Goal: Transaction & Acquisition: Purchase product/service

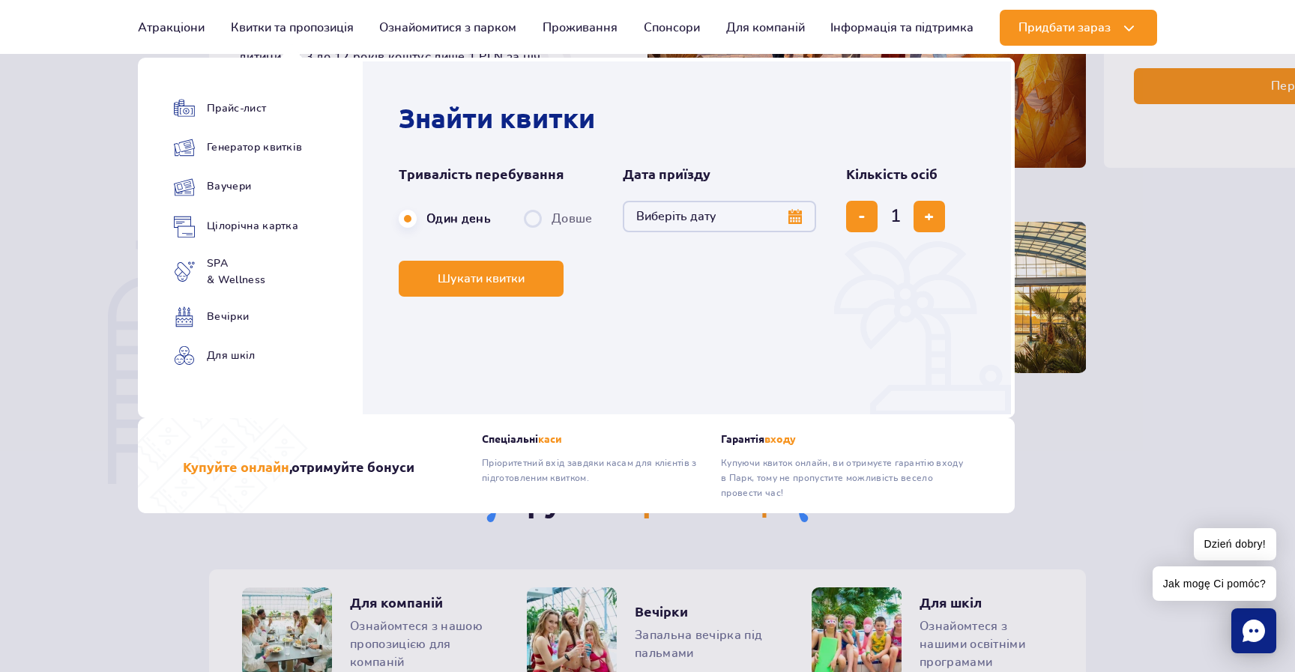
scroll to position [969, 0]
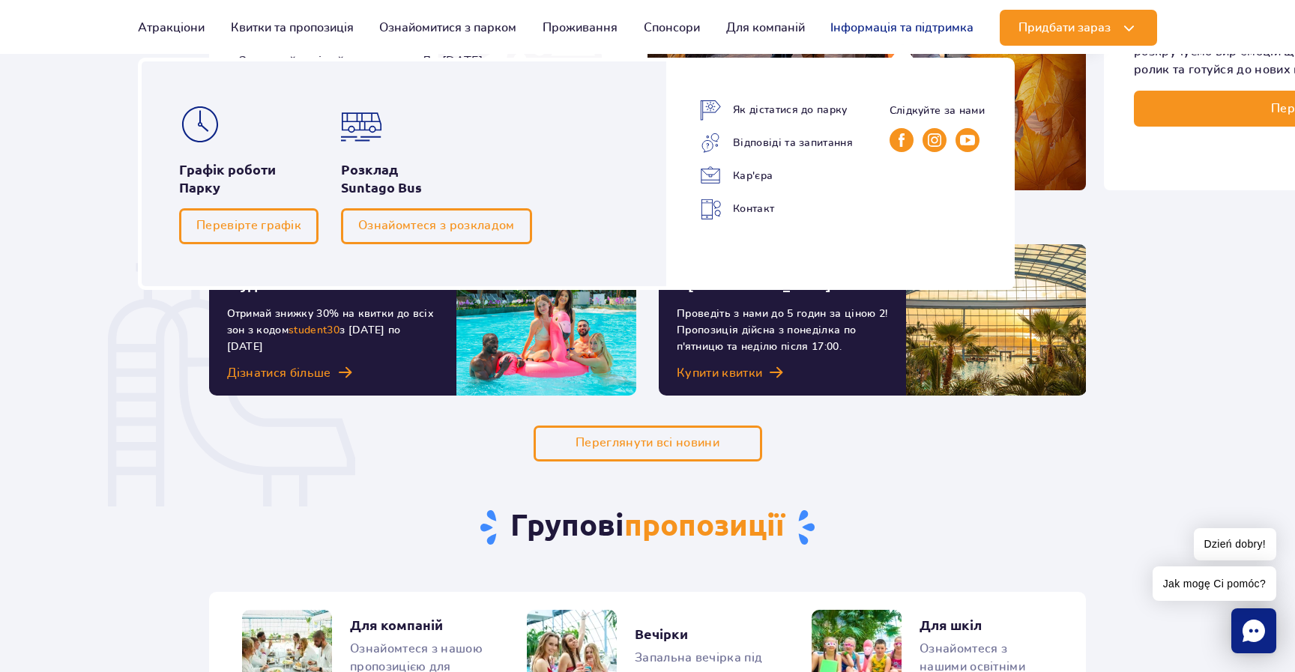
click at [896, 33] on link "Інформація та підтримка" at bounding box center [901, 28] width 143 height 36
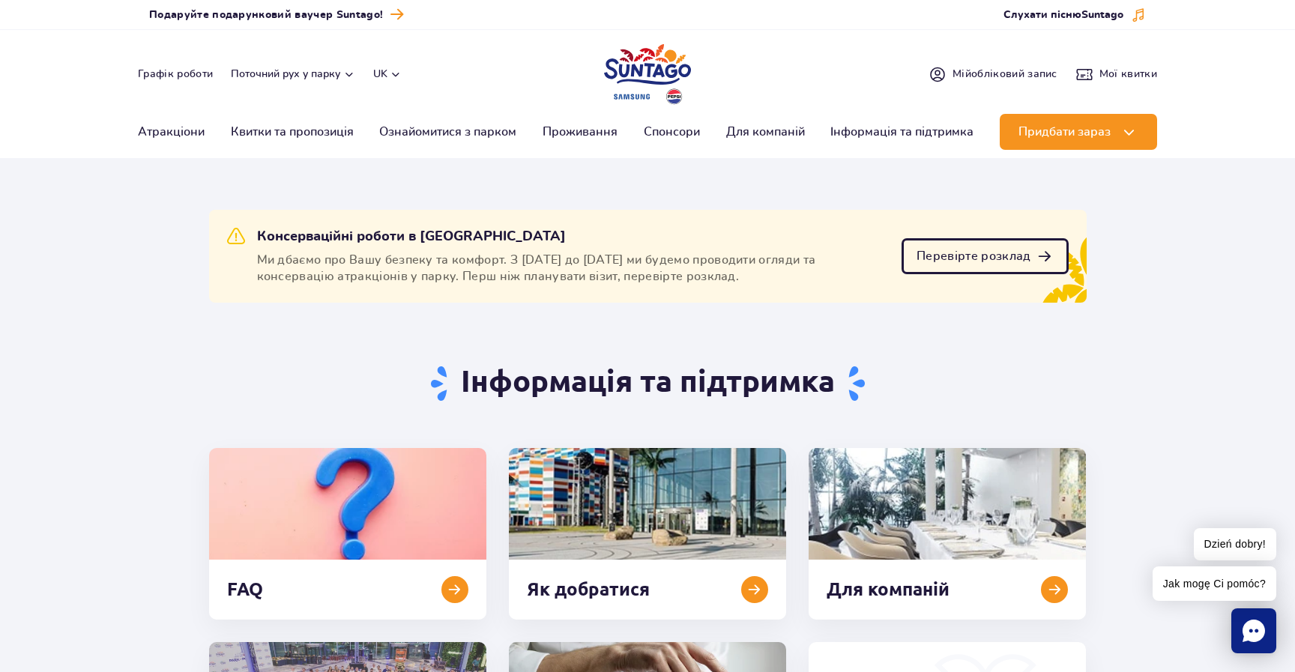
click at [955, 254] on span "Перевірте розклад" at bounding box center [973, 256] width 114 height 12
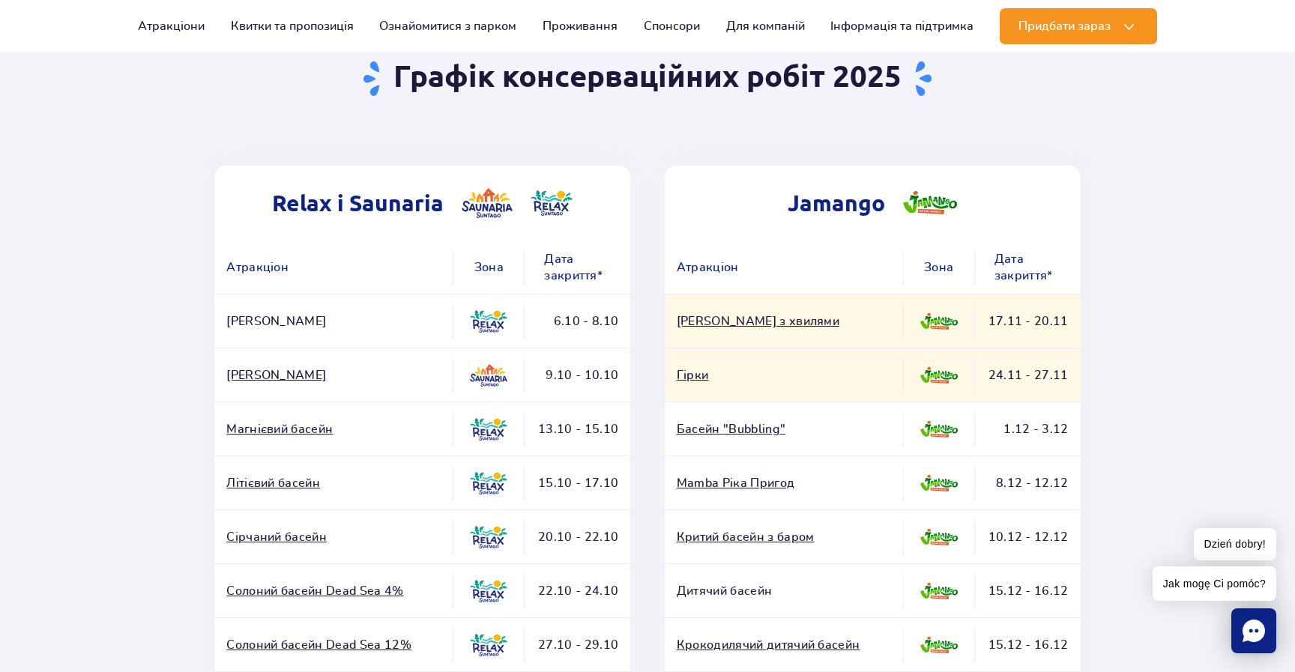
scroll to position [166, 0]
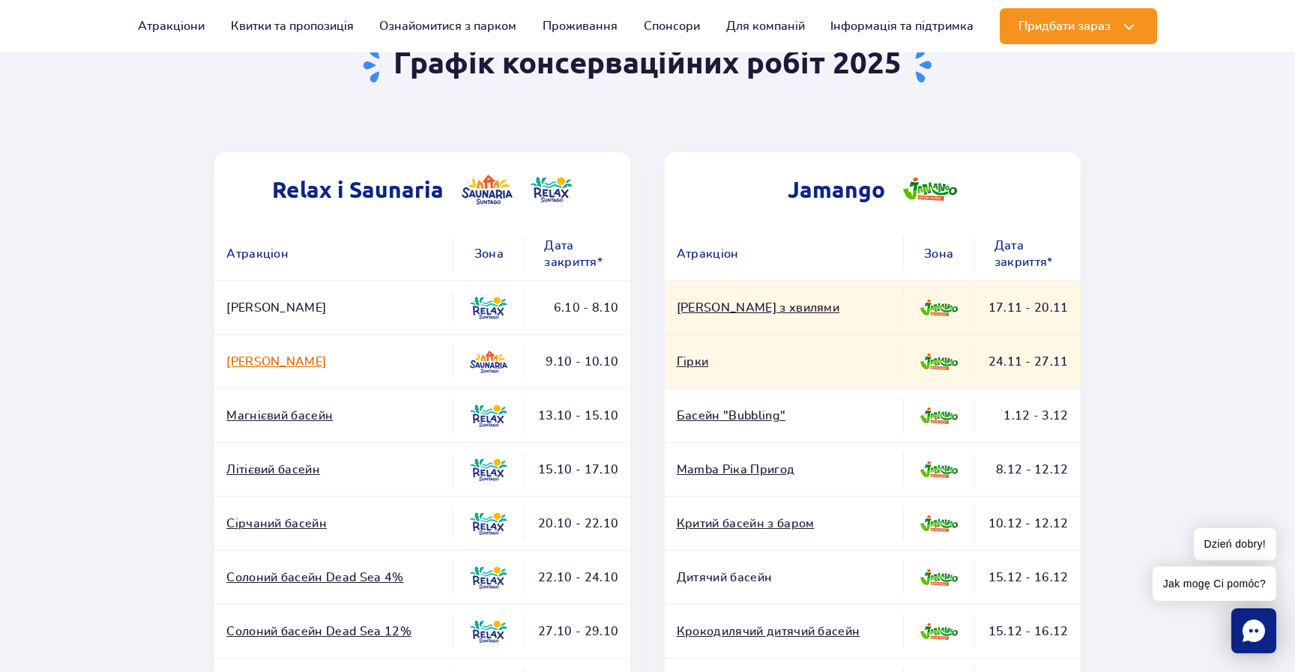
click at [255, 362] on link "Душ Calla" at bounding box center [333, 362] width 214 height 16
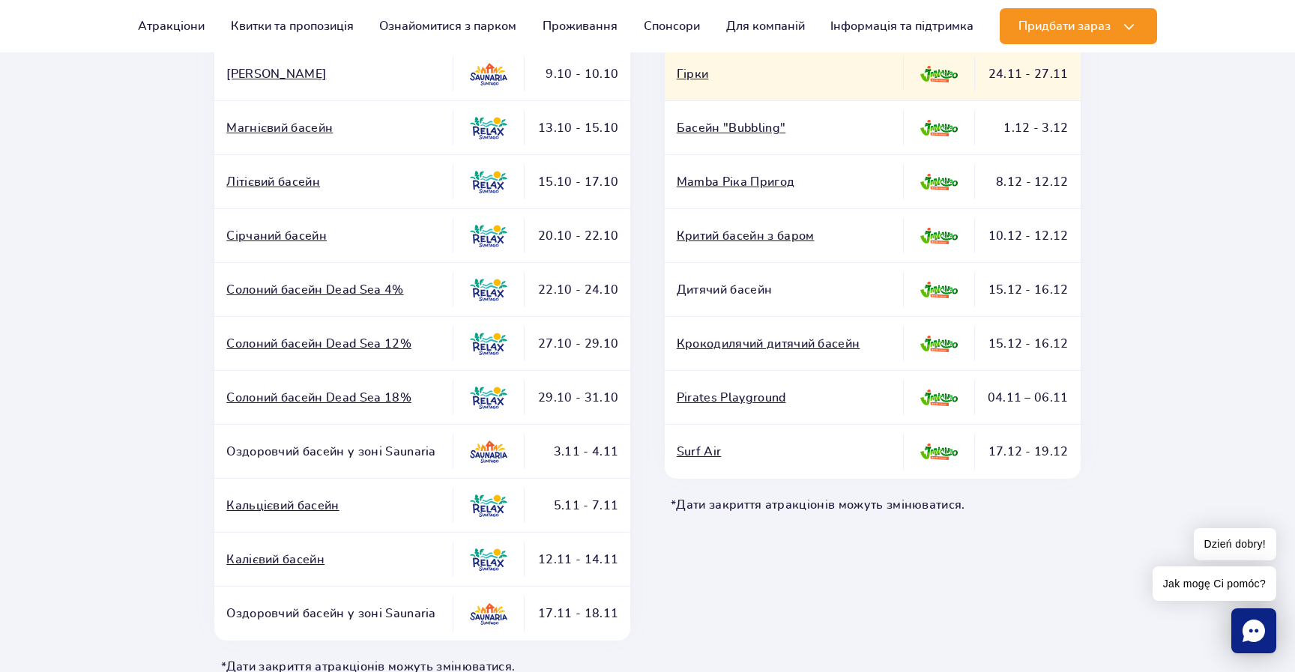
scroll to position [453, 0]
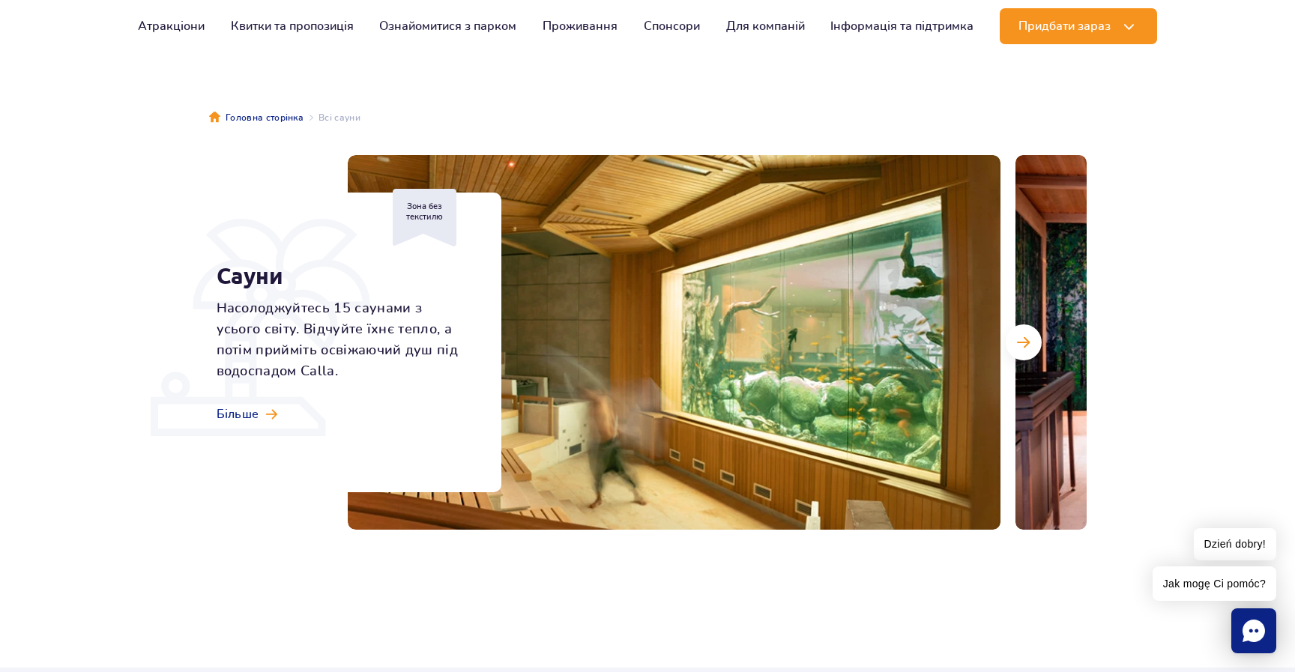
scroll to position [94, 0]
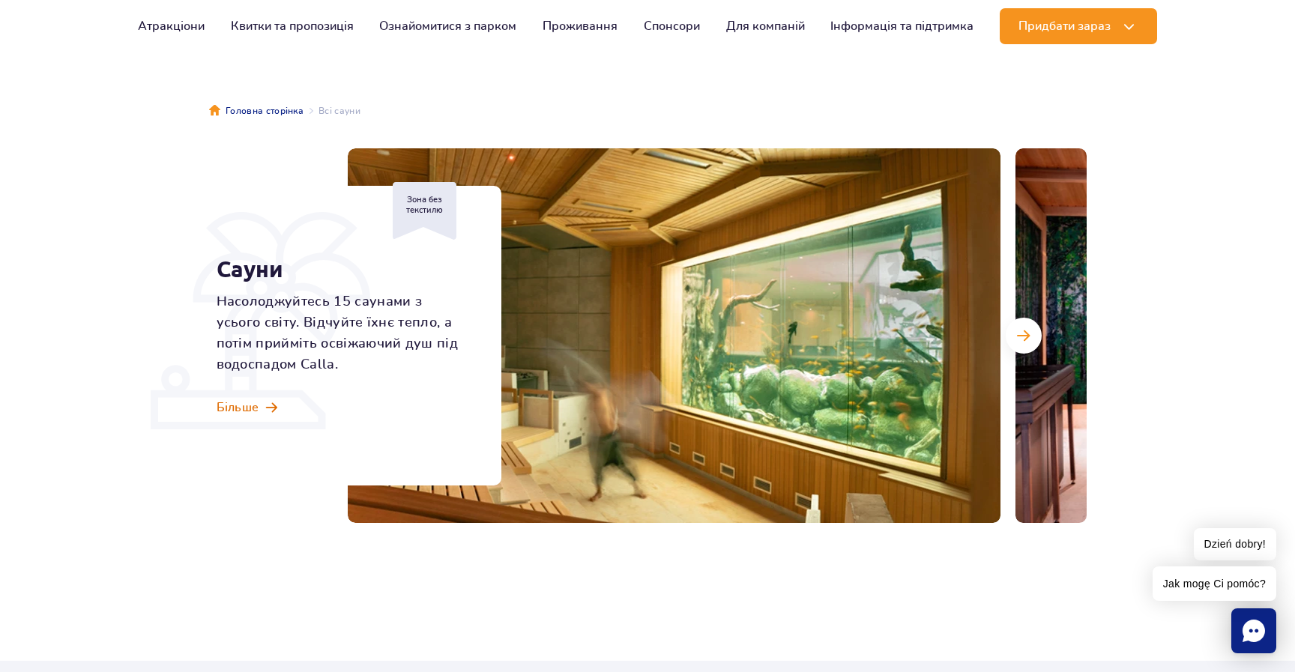
click at [267, 412] on span at bounding box center [271, 408] width 11 height 13
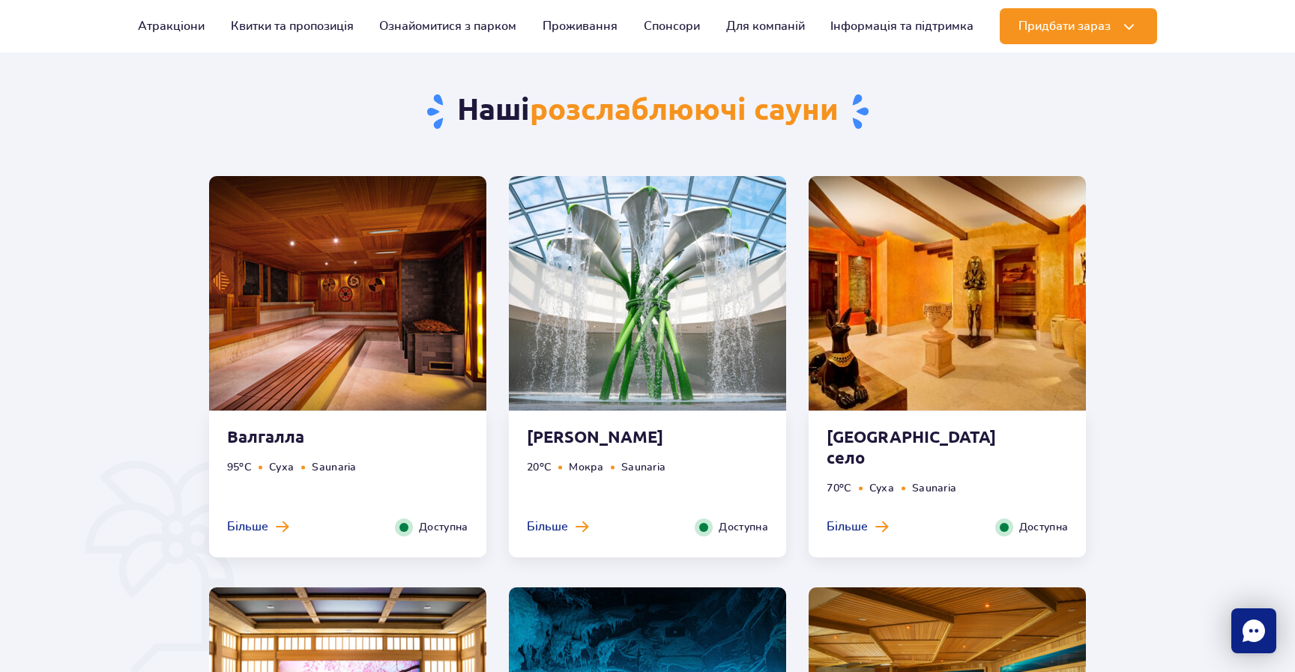
scroll to position [755, 0]
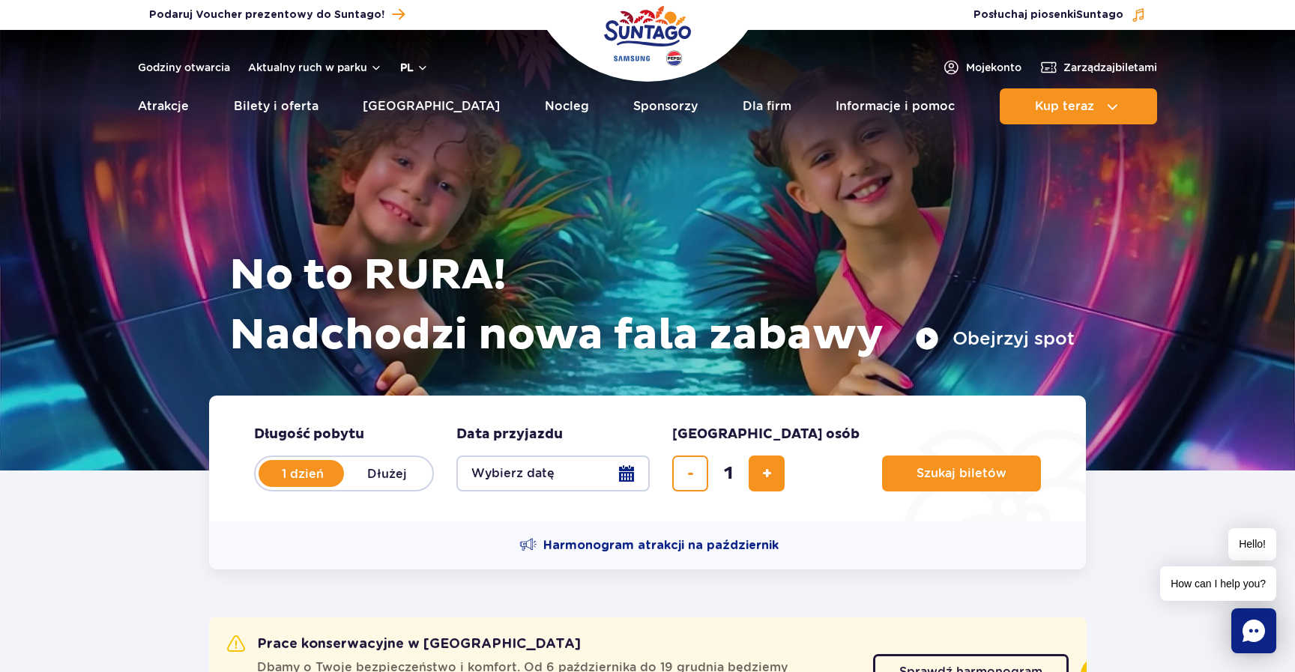
click at [421, 71] on button "pl" at bounding box center [414, 67] width 28 height 15
click at [424, 154] on button "UA" at bounding box center [424, 157] width 44 height 15
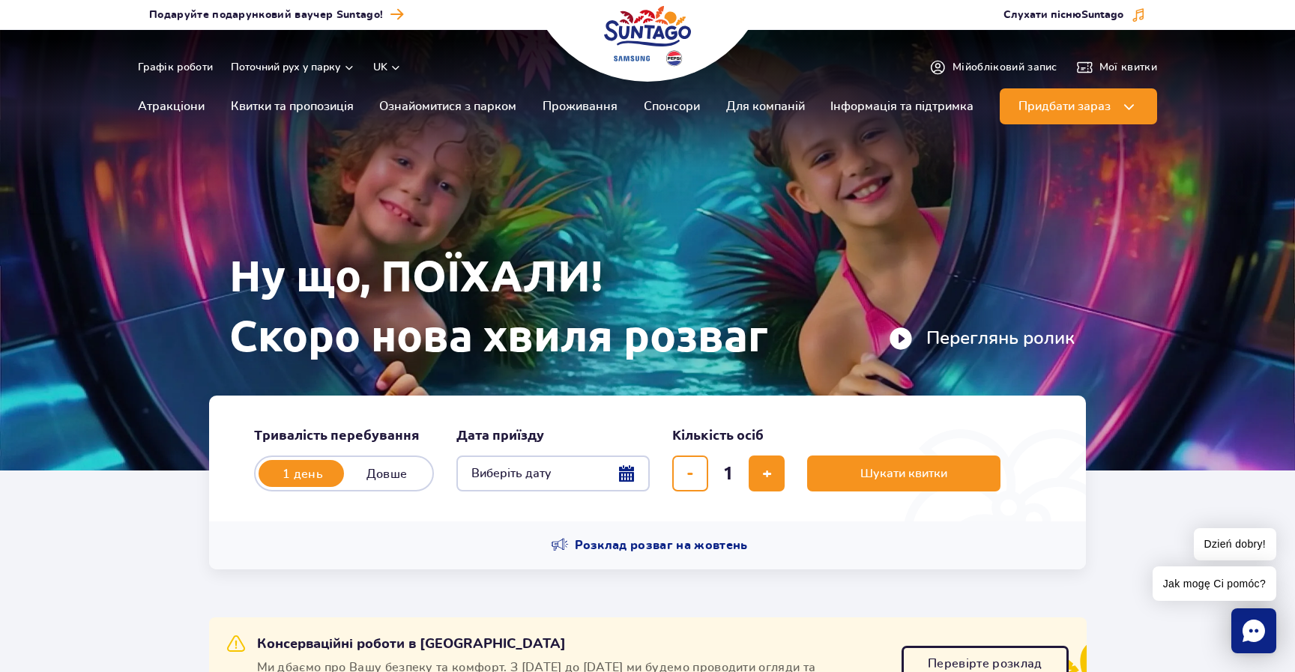
click at [542, 465] on button "Виберіть дату" at bounding box center [552, 474] width 193 height 36
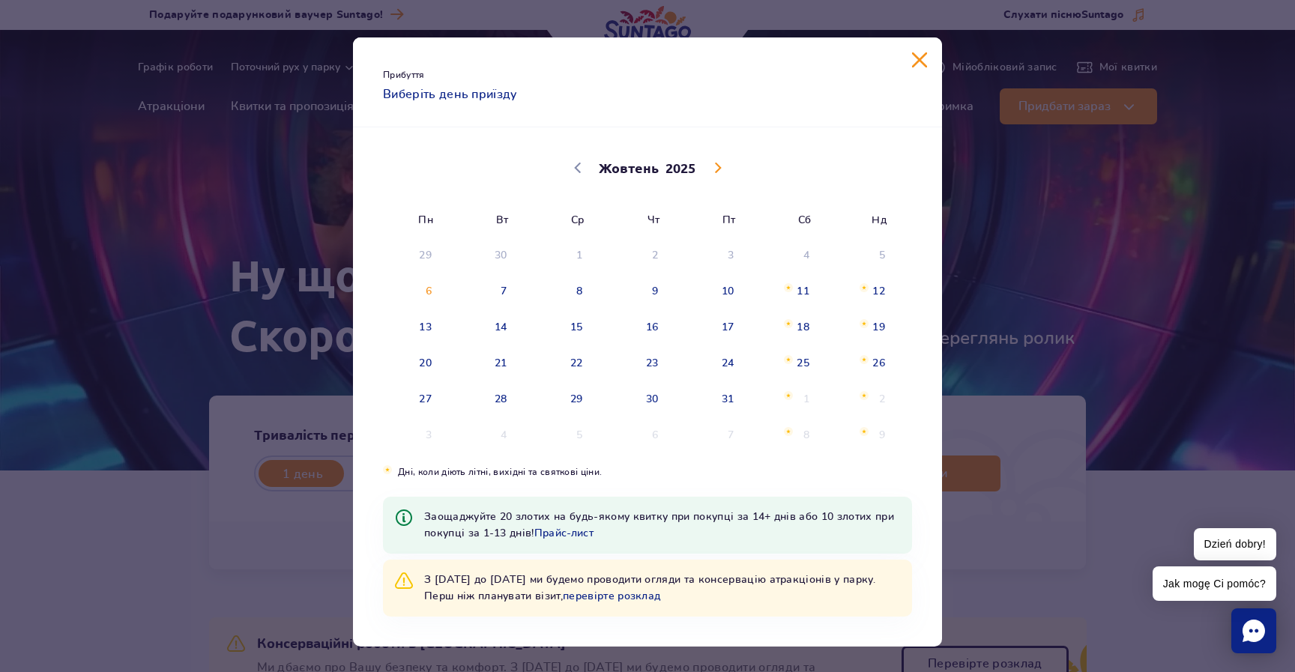
click at [253, 333] on div "Прибуття Виберіть день приїзду Жовтень Листопад Грудень 2025 Пн Вт Ср Чт Пт Сб …" at bounding box center [647, 336] width 1295 height 672
click at [919, 68] on div "Прибуття Виберіть день приїзду" at bounding box center [647, 82] width 589 height 90
click at [919, 59] on button "Закрити календар" at bounding box center [919, 59] width 15 height 15
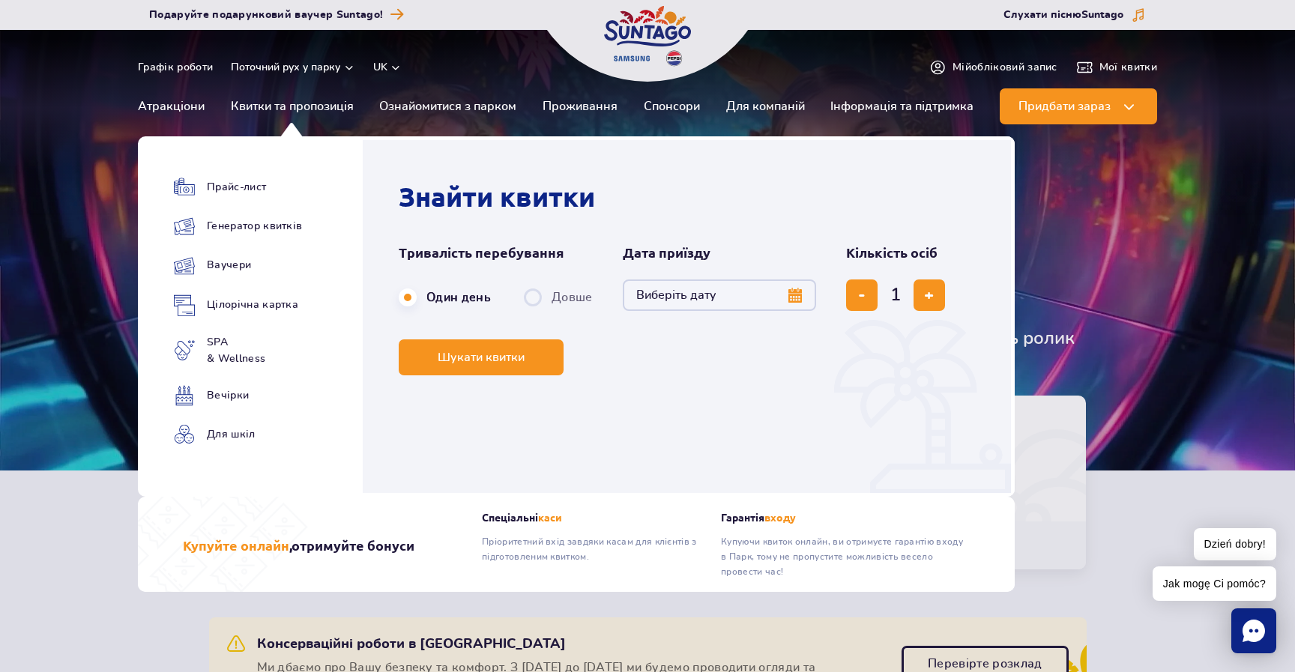
click at [714, 297] on button "Виберіть дату" at bounding box center [719, 294] width 193 height 31
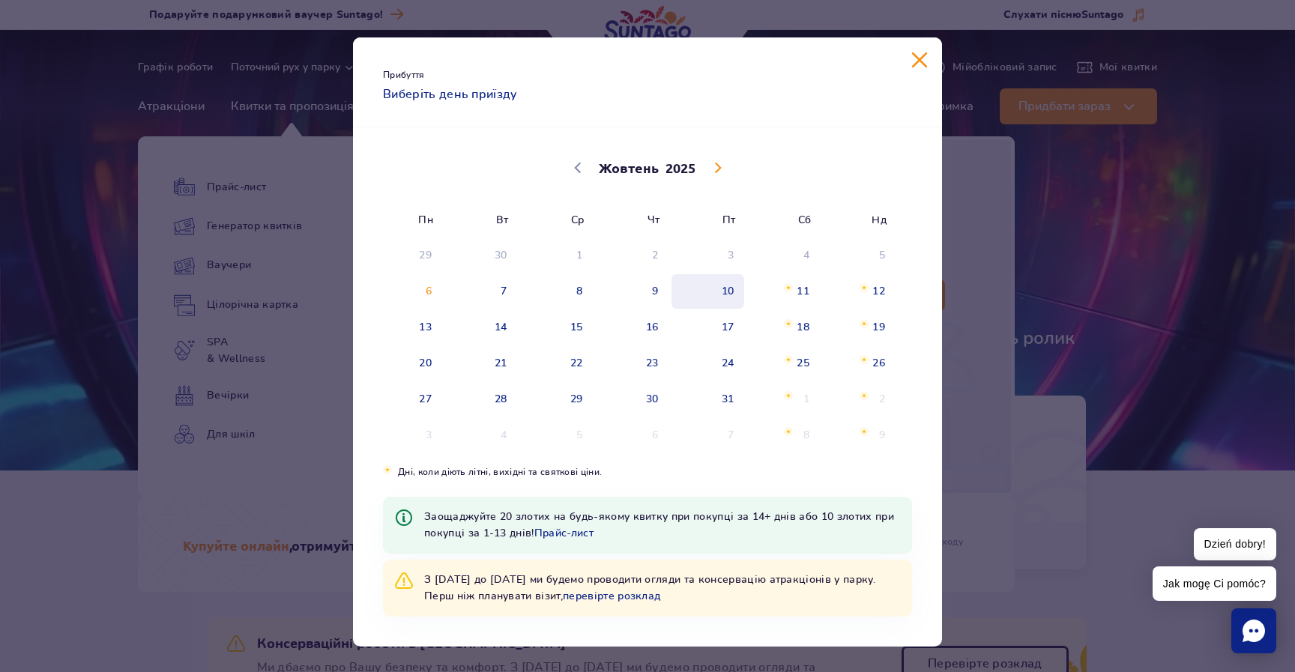
click at [714, 297] on span "10" at bounding box center [708, 291] width 76 height 34
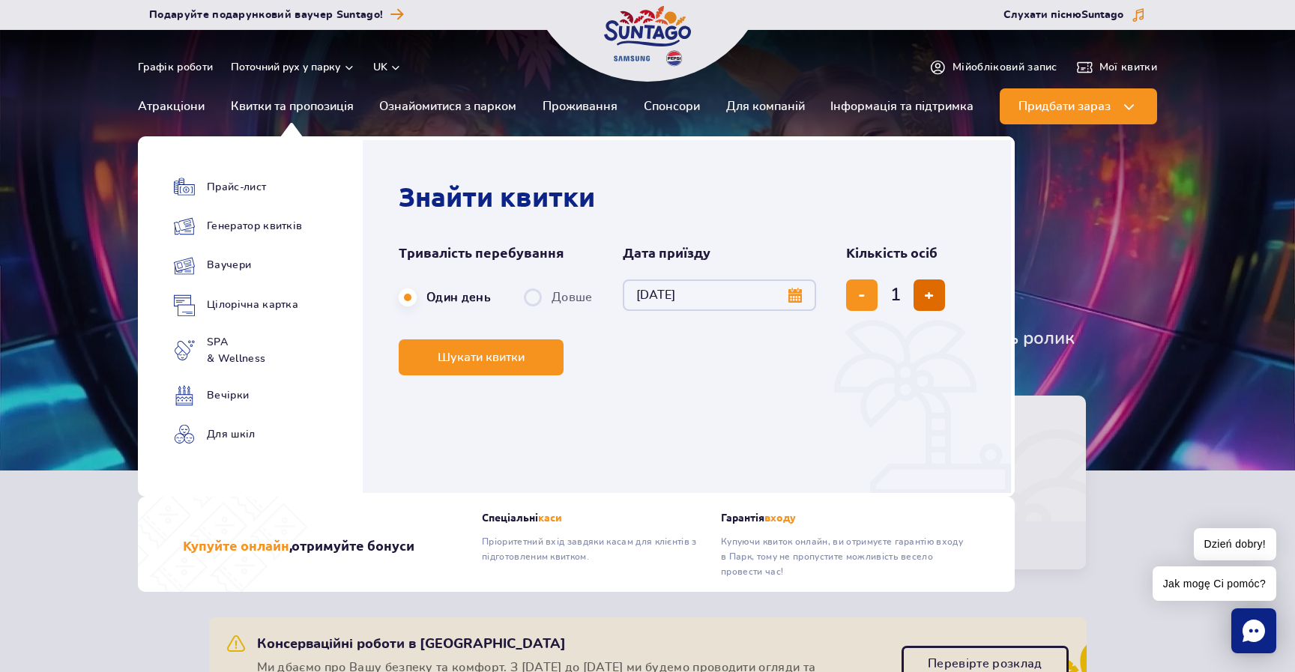
click at [928, 295] on span "додати квиток" at bounding box center [929, 295] width 10 height 0
type input "2"
click at [483, 358] on span "Шукати квитки" at bounding box center [475, 357] width 87 height 13
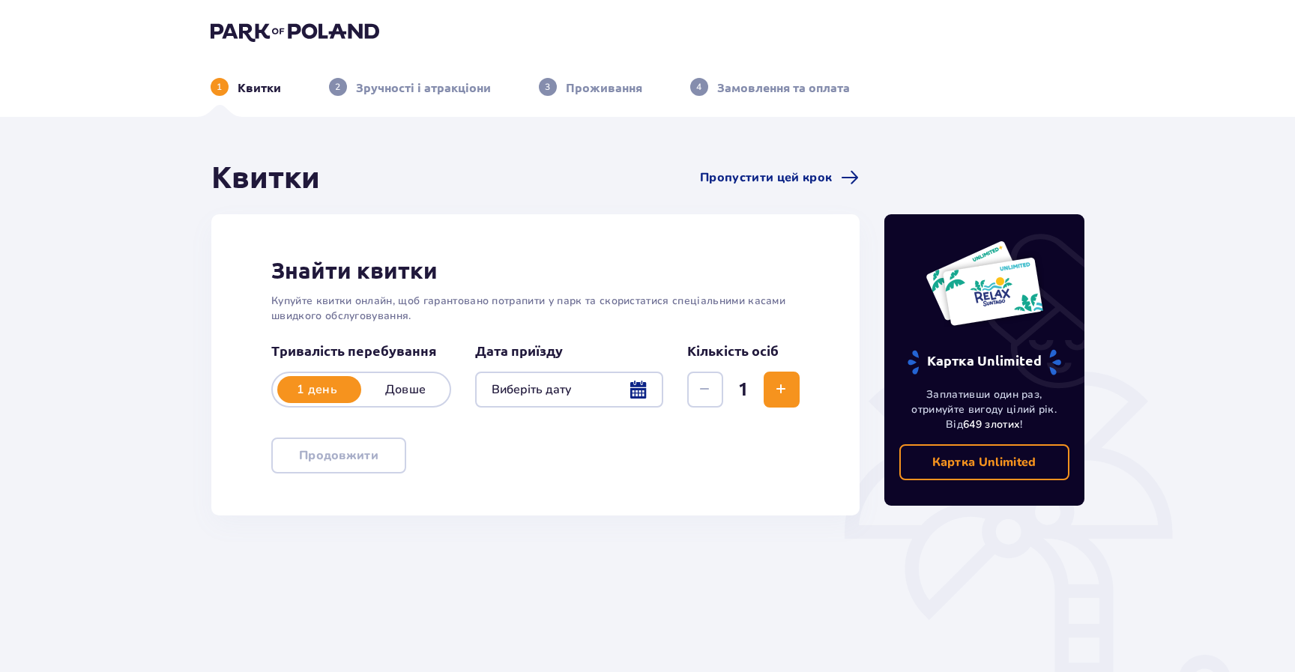
type input "[DATE]"
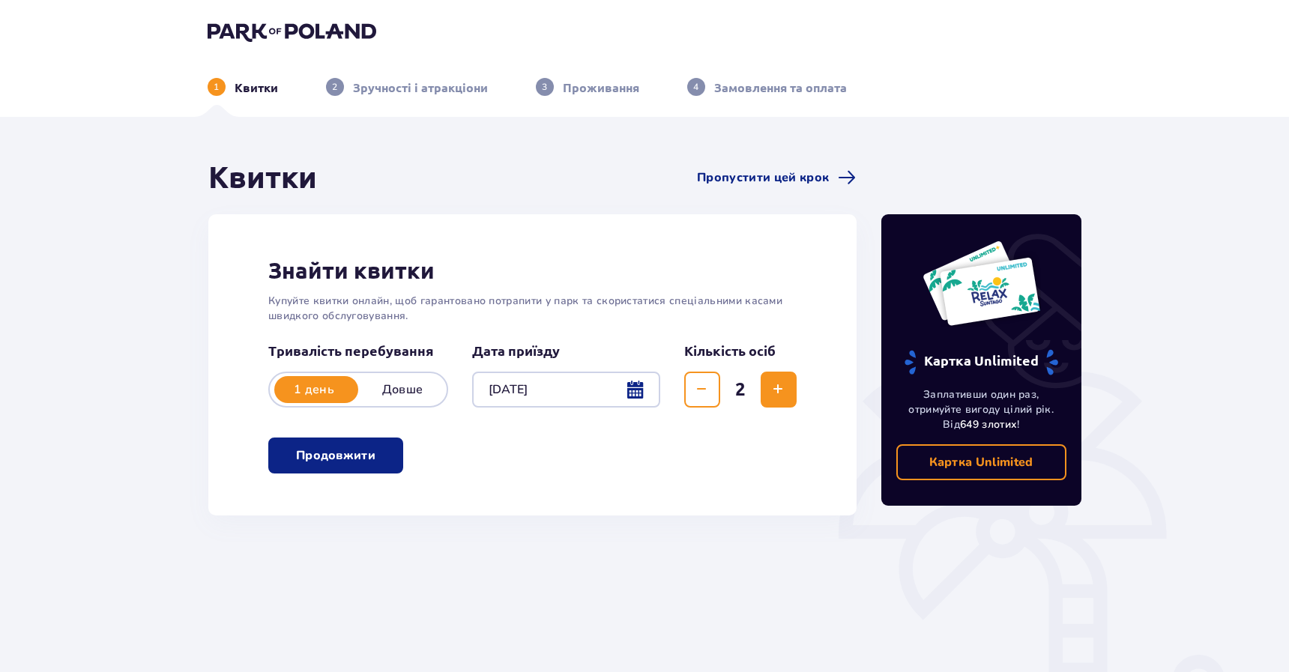
click at [351, 463] on p "Продовжити" at bounding box center [335, 455] width 79 height 16
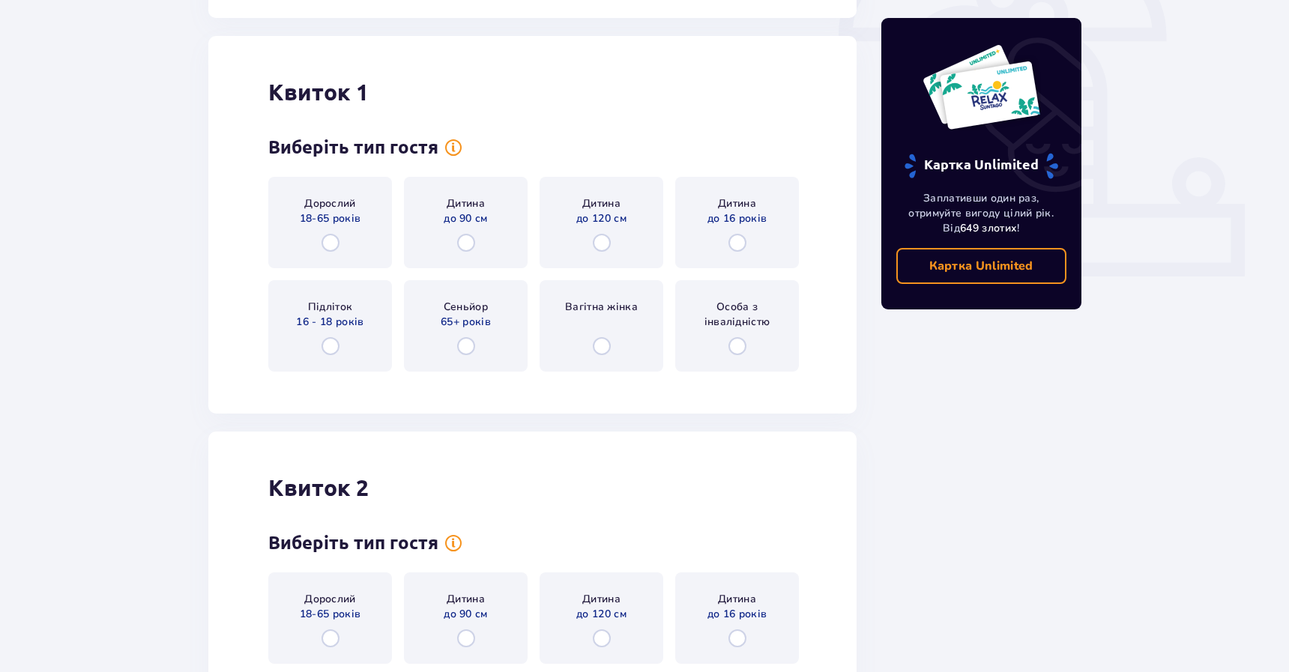
scroll to position [515, 0]
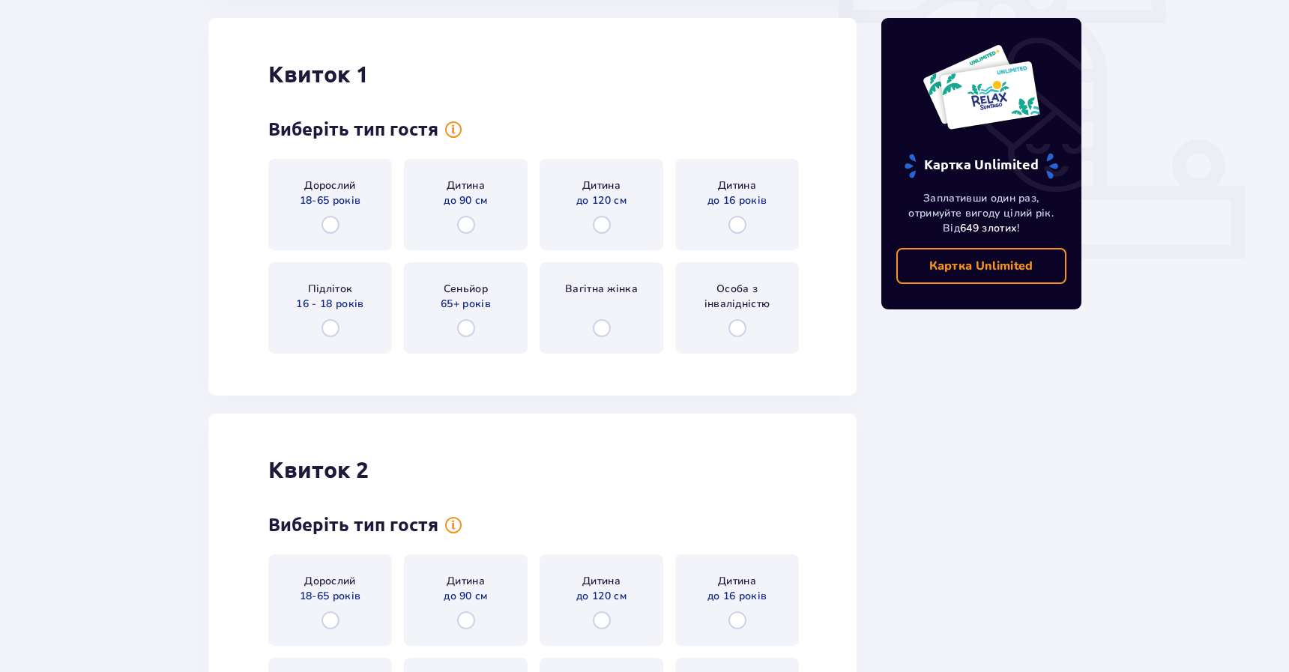
click at [330, 226] on input "radio" at bounding box center [330, 225] width 18 height 18
radio input "true"
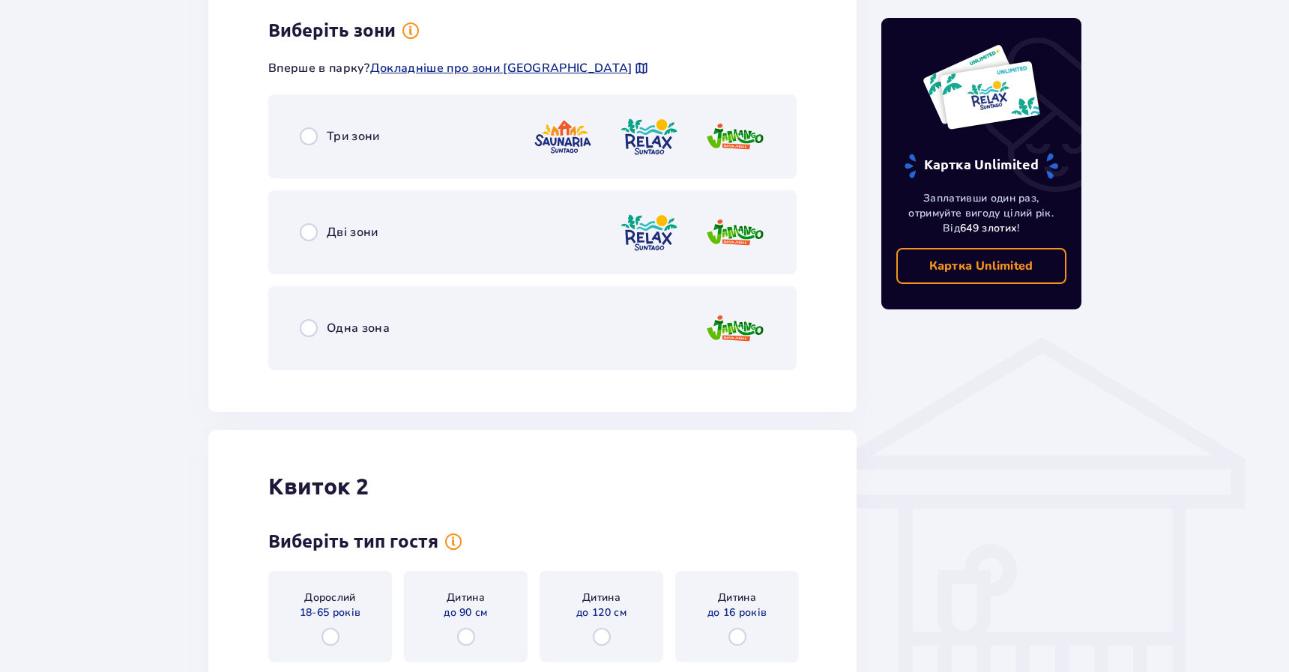
scroll to position [881, 0]
click at [316, 133] on input "radio" at bounding box center [309, 135] width 18 height 18
radio input "true"
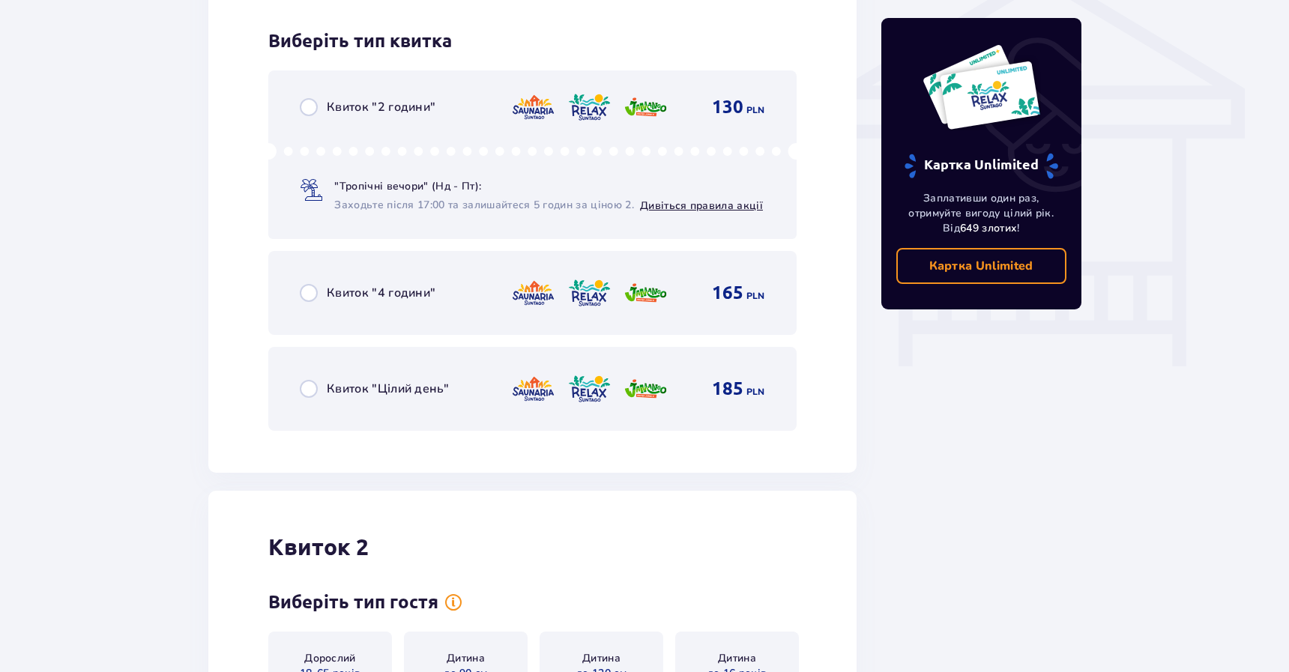
scroll to position [1262, 0]
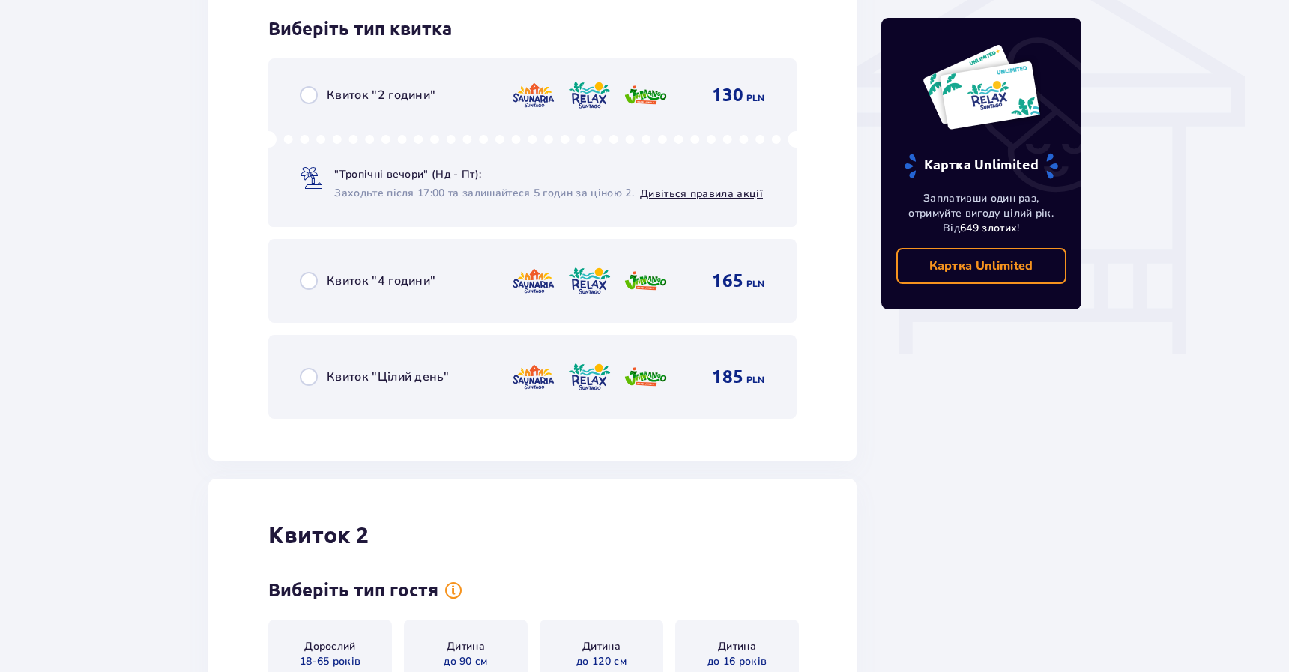
click at [304, 376] on input "radio" at bounding box center [309, 377] width 18 height 18
radio input "true"
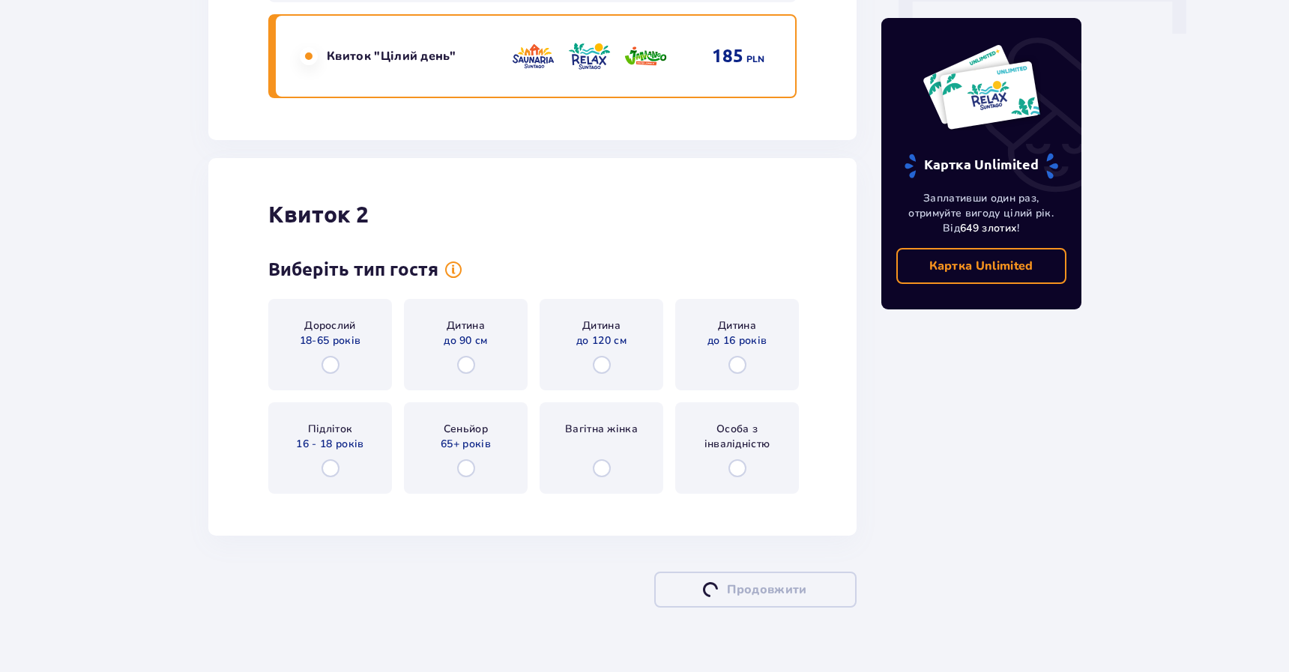
scroll to position [1608, 0]
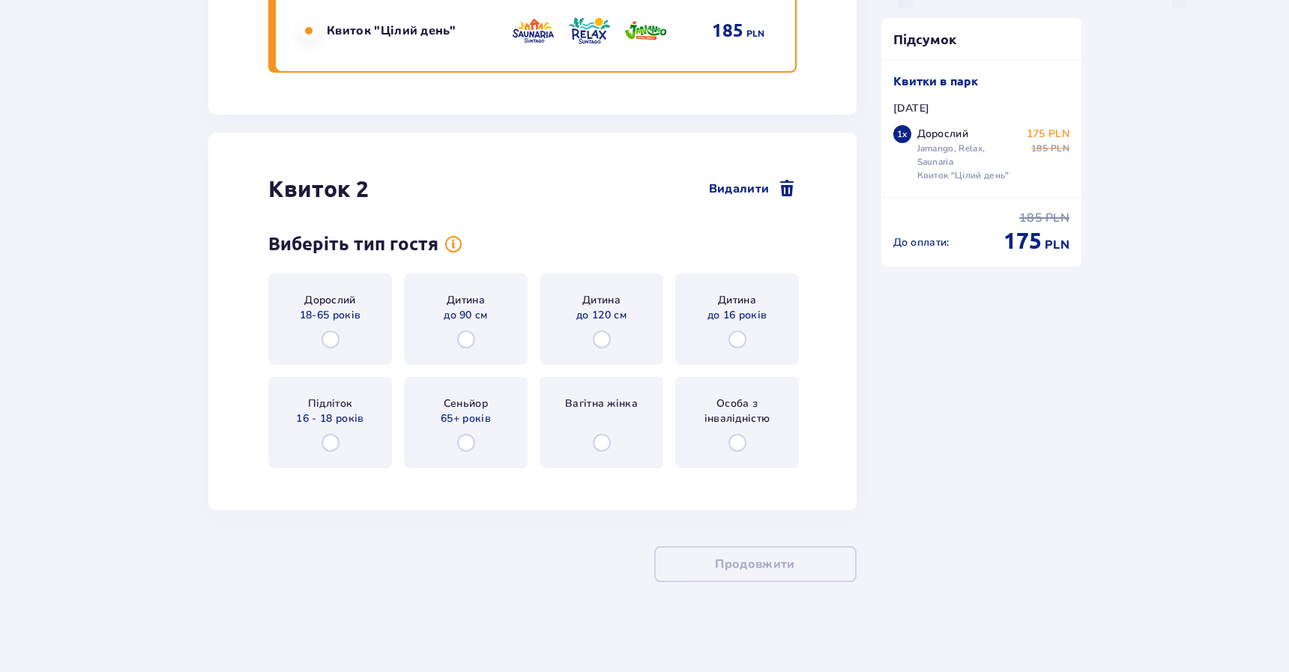
click at [329, 333] on input "radio" at bounding box center [330, 339] width 18 height 18
radio input "true"
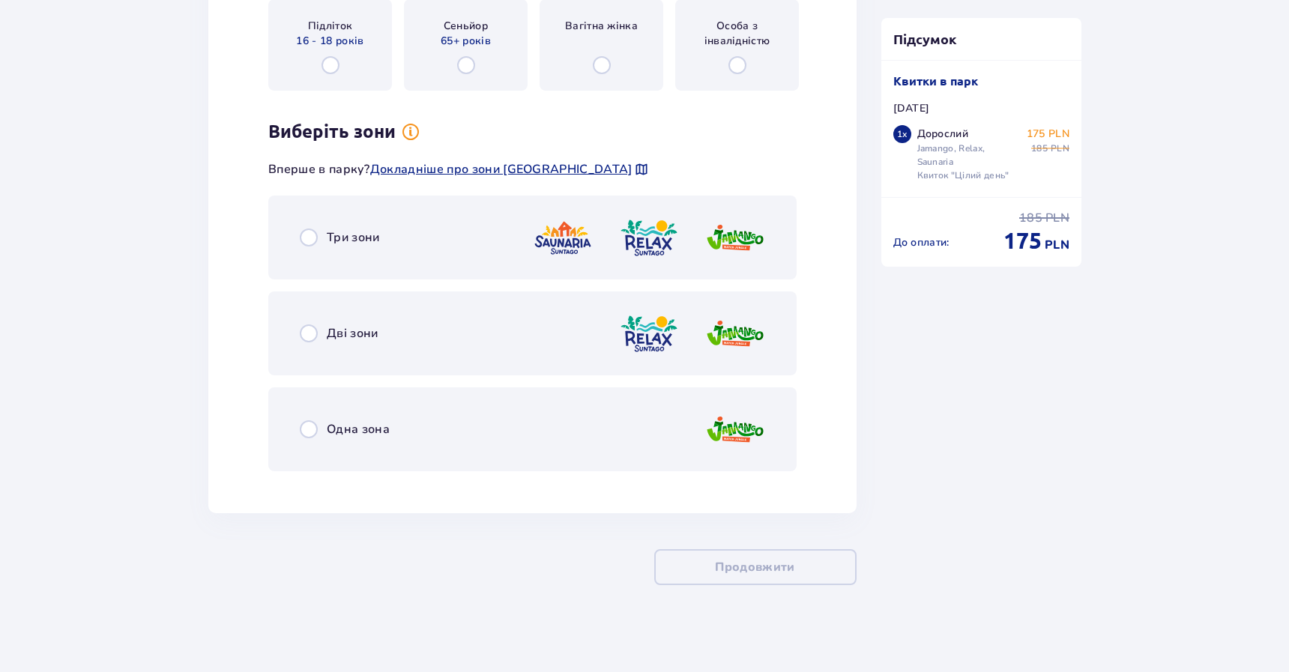
scroll to position [1988, 0]
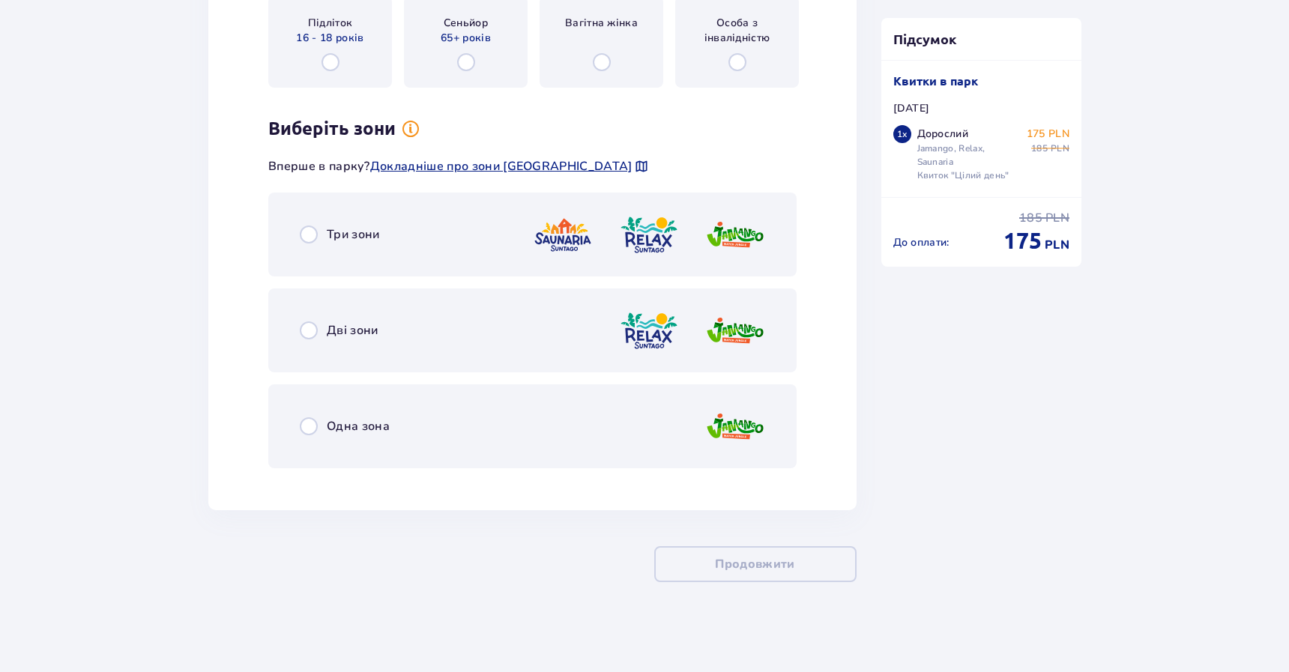
click at [302, 235] on input "radio" at bounding box center [309, 235] width 18 height 18
radio input "true"
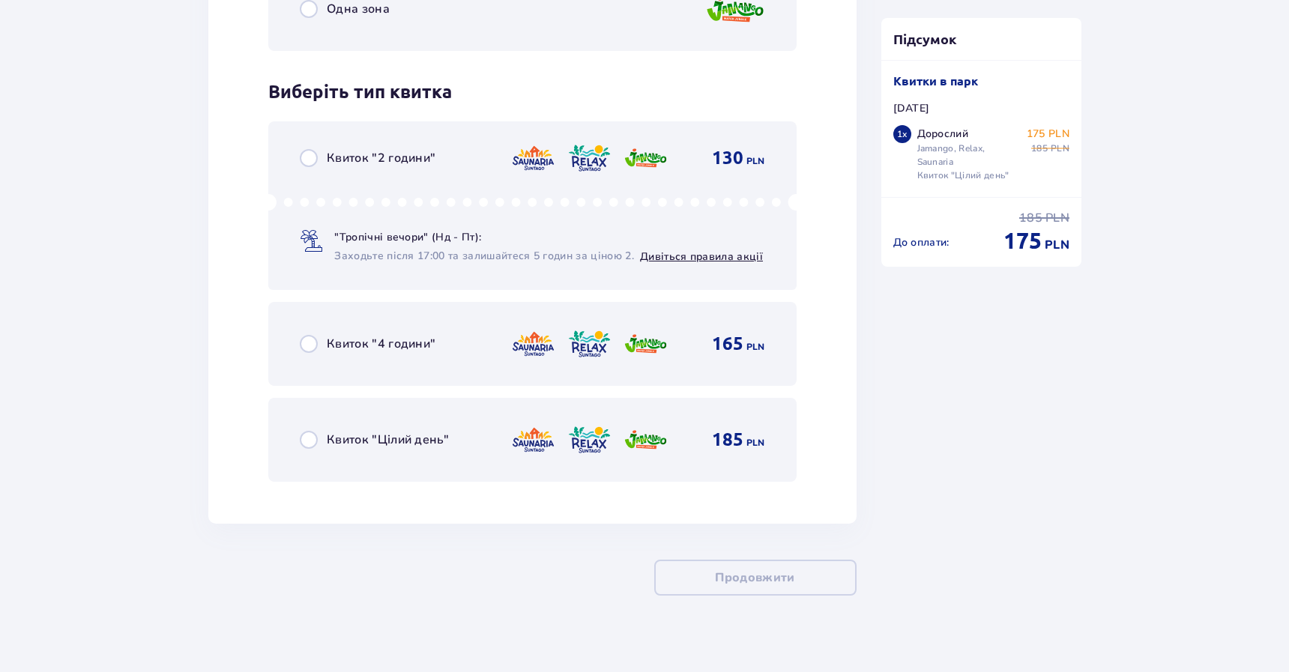
scroll to position [2419, 0]
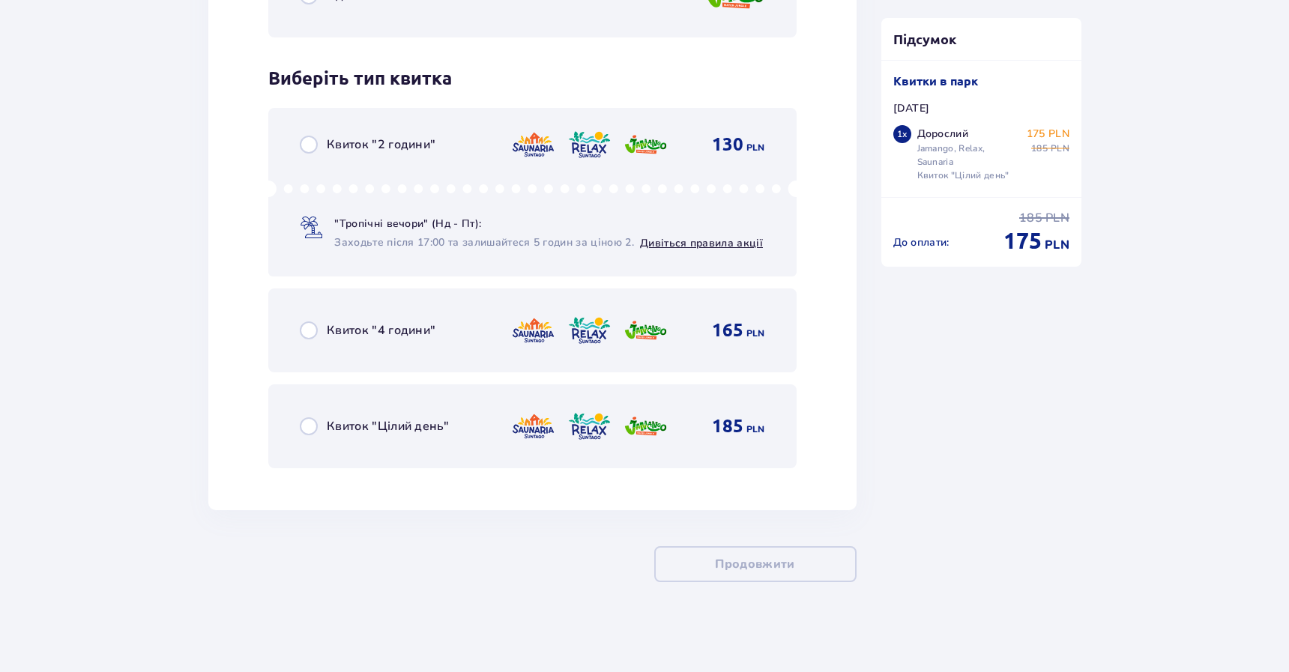
click at [310, 429] on input "radio" at bounding box center [309, 426] width 18 height 18
radio input "true"
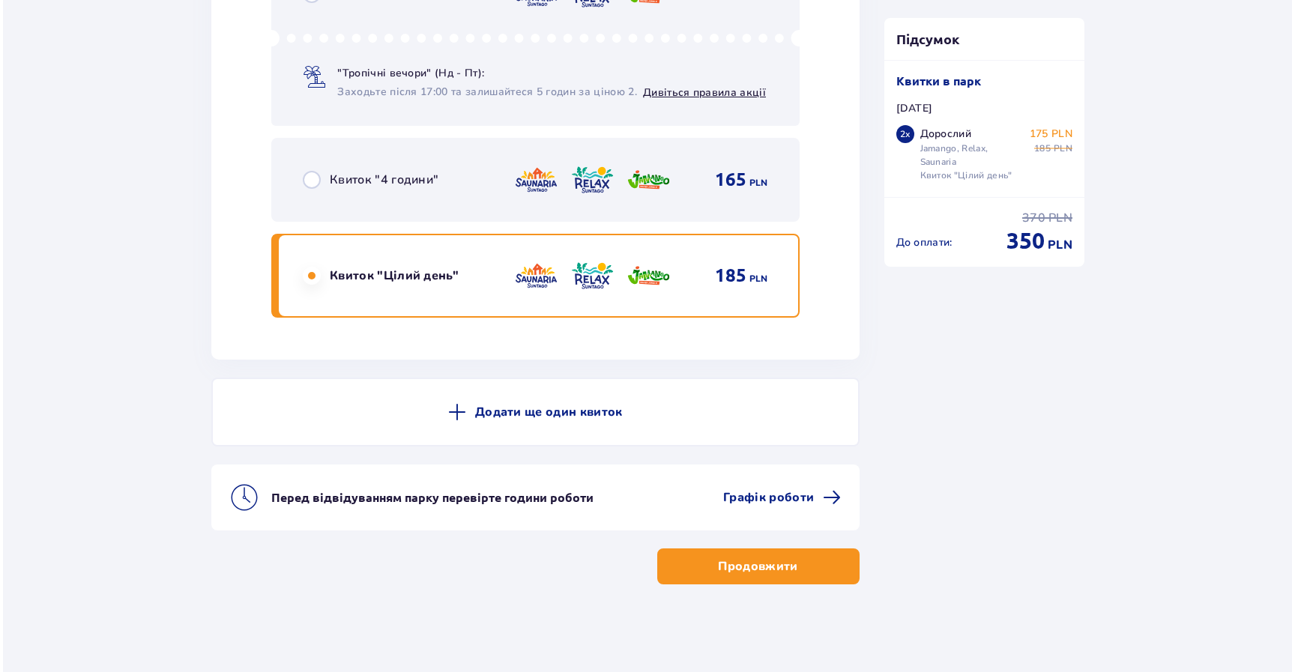
scroll to position [2572, 0]
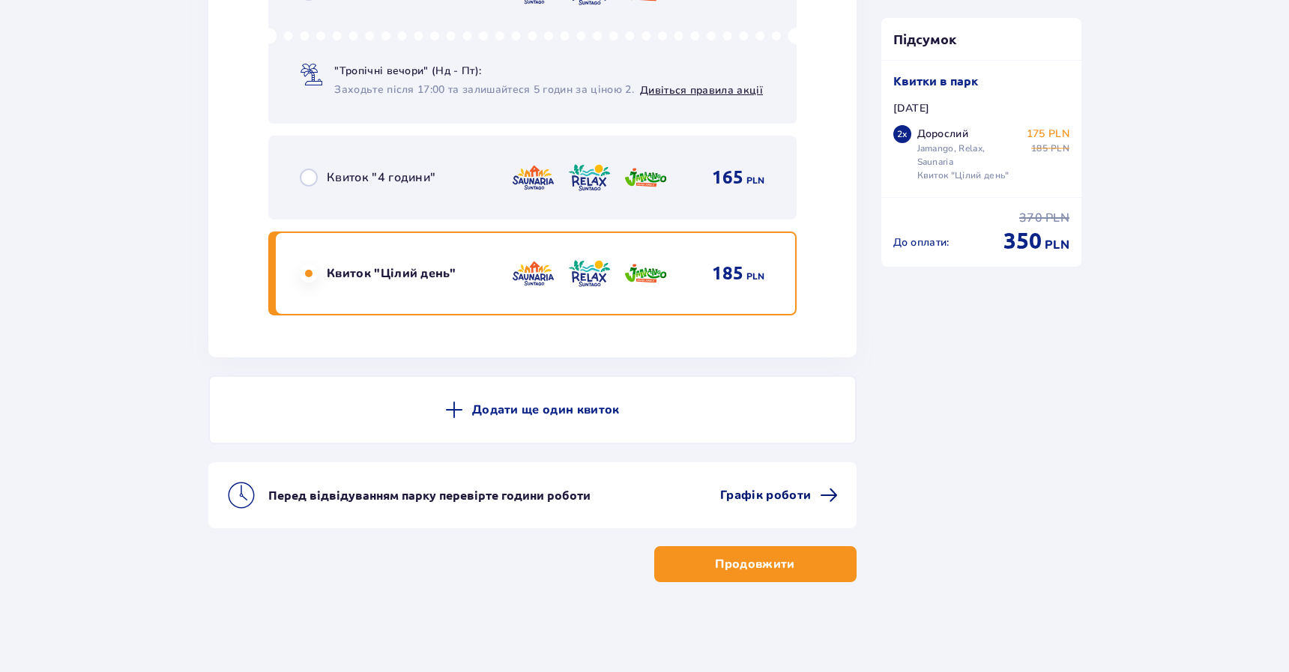
click at [733, 492] on span "Графік роботи" at bounding box center [765, 495] width 91 height 16
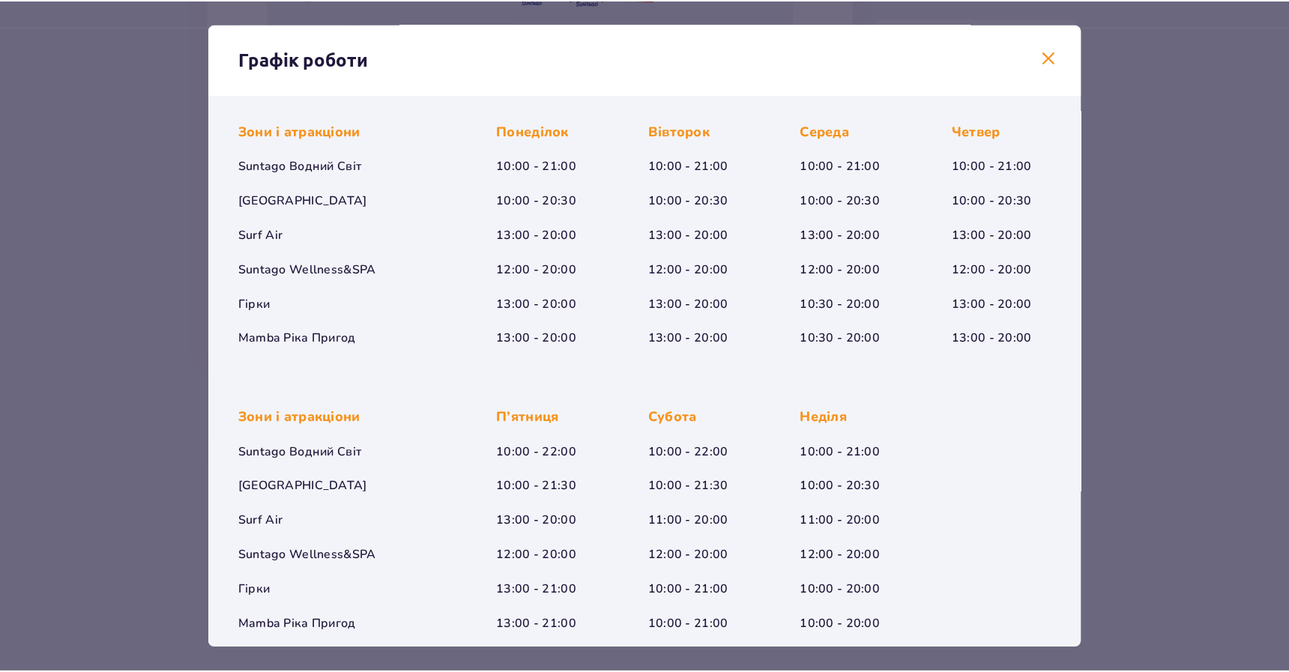
scroll to position [121, 0]
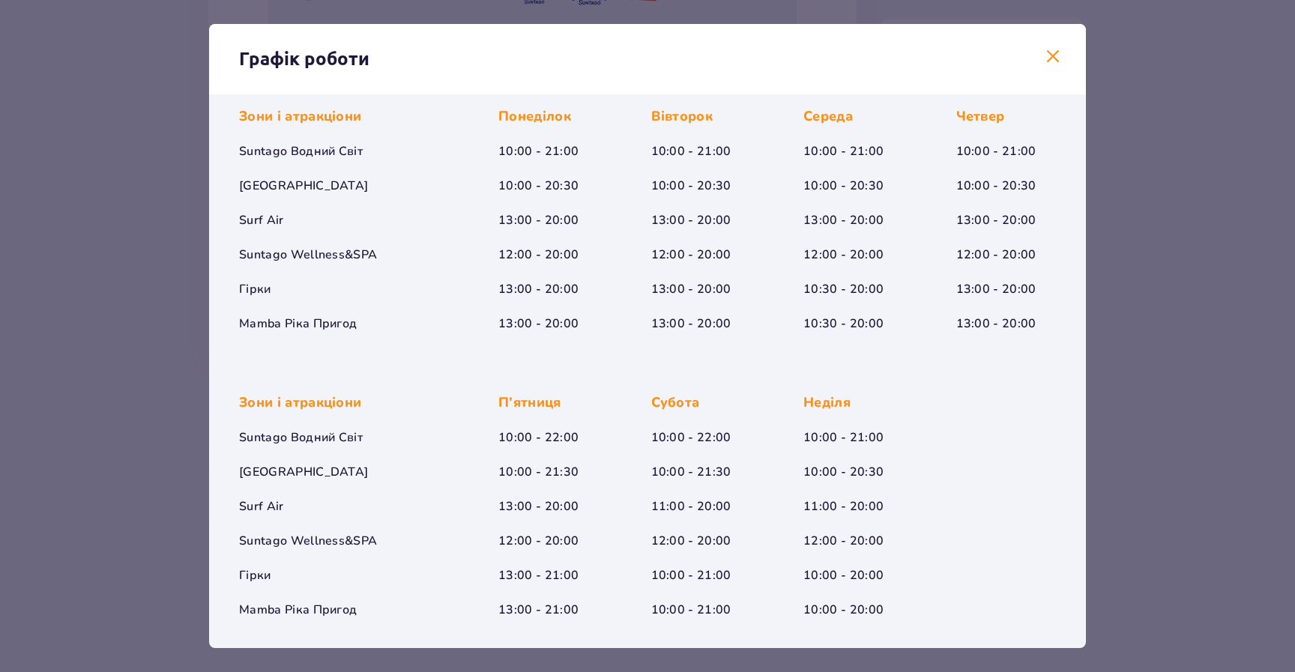
click at [1096, 410] on div "Графік роботи Січень - Грудень Богоявлення (5-6.01.26) Зони і атракціони Suntag…" at bounding box center [647, 336] width 1295 height 672
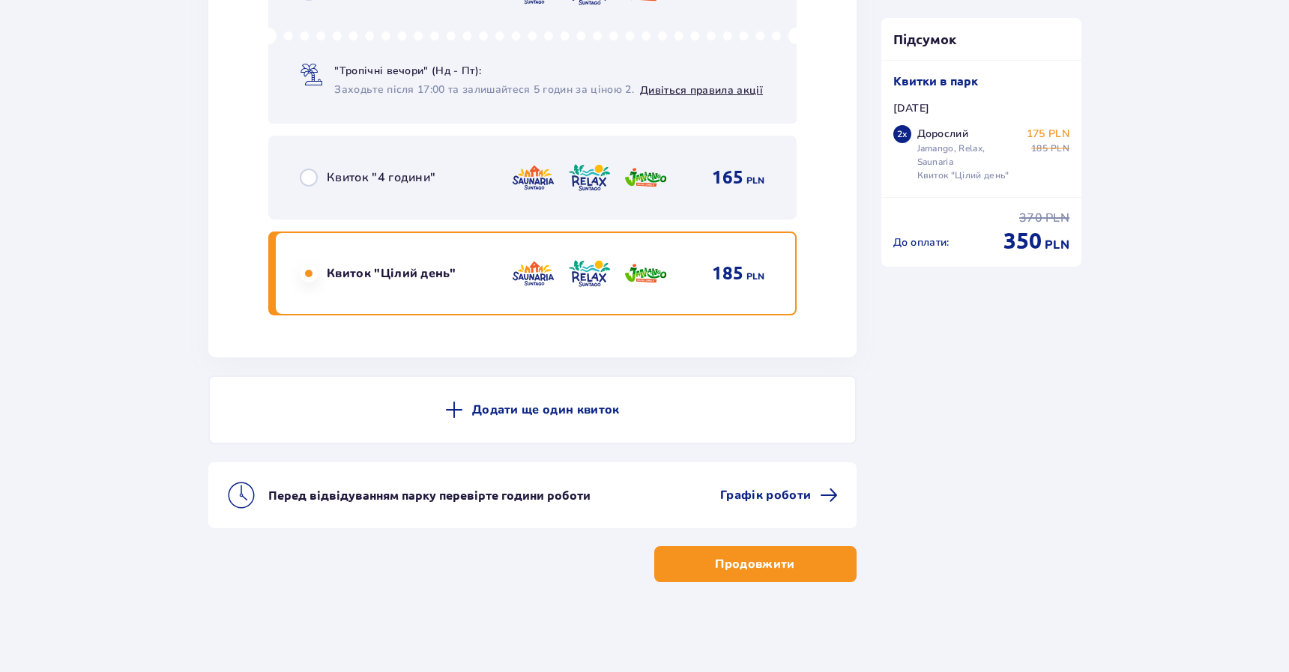
click at [785, 567] on button "Продовжити" at bounding box center [755, 564] width 202 height 36
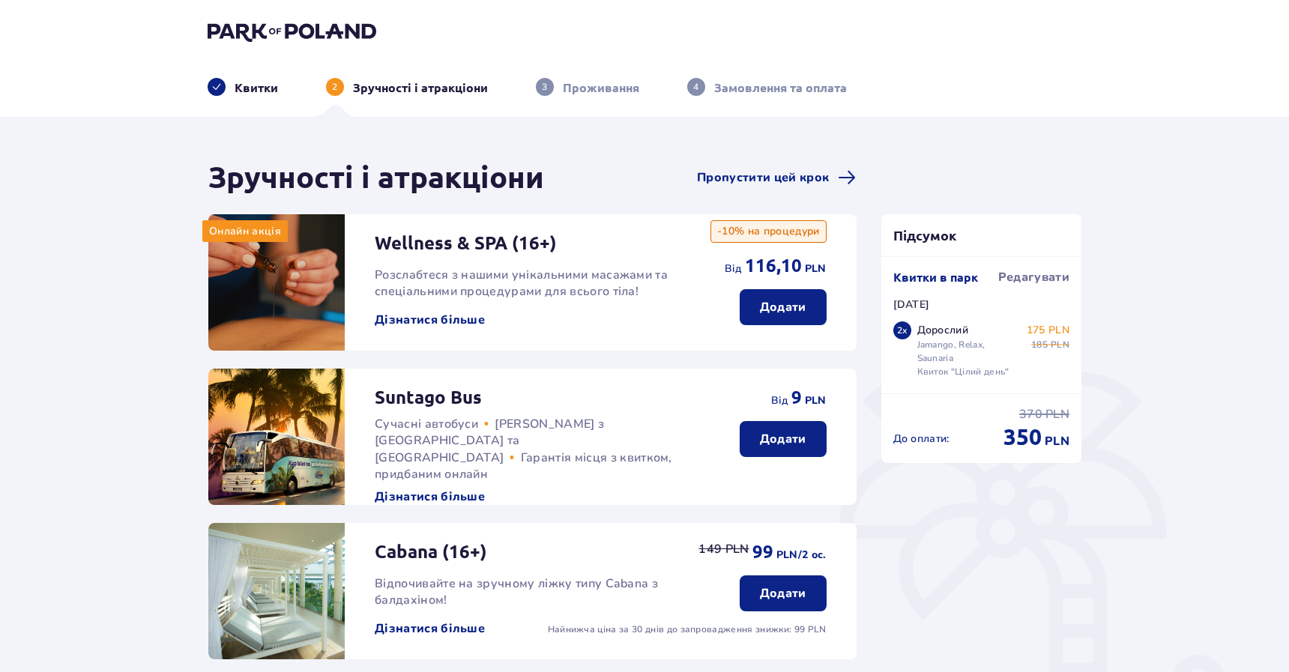
click at [444, 322] on button "Дізнатися більше" at bounding box center [430, 320] width 110 height 16
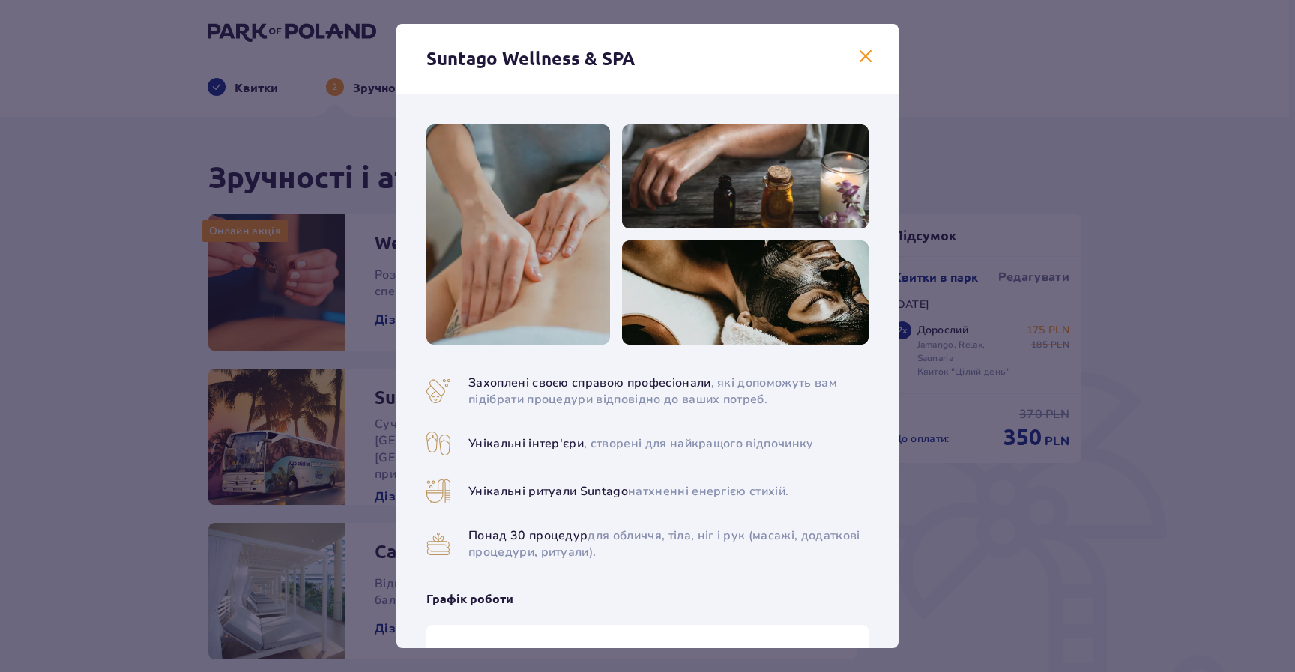
click at [367, 438] on div "Suntago Wellness & SPA Захоплені своєю справою професіонали , які допоможуть ва…" at bounding box center [647, 336] width 1295 height 672
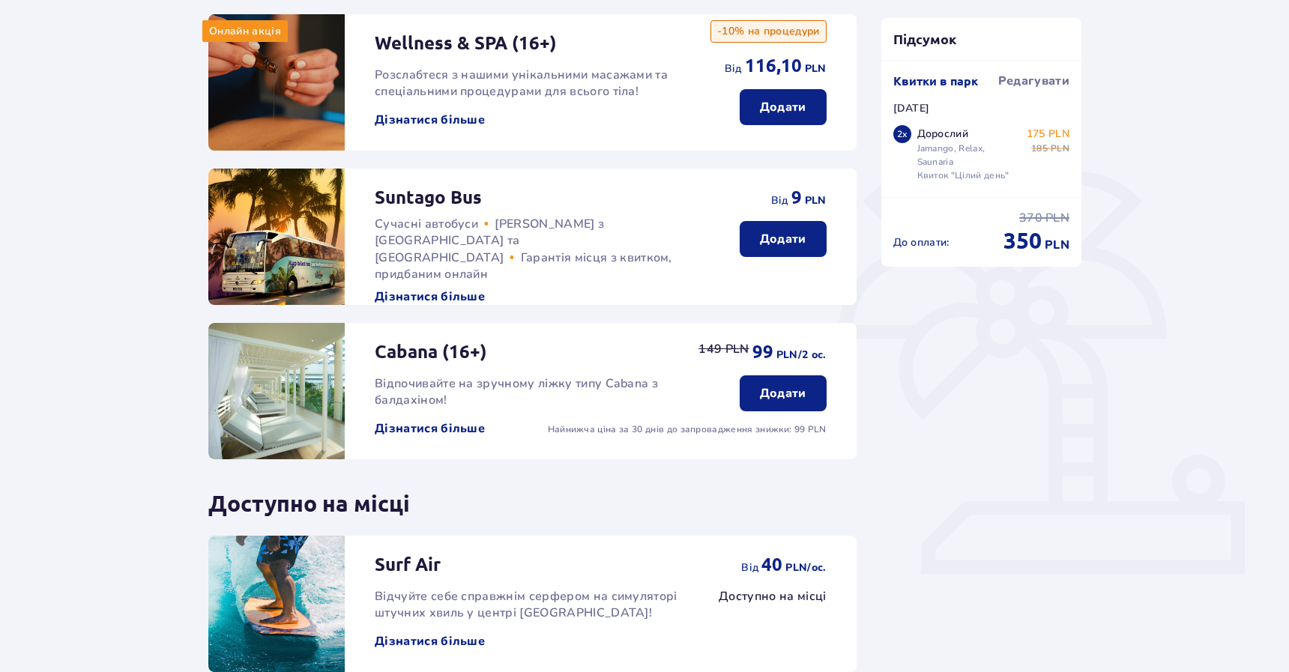
scroll to position [344, 0]
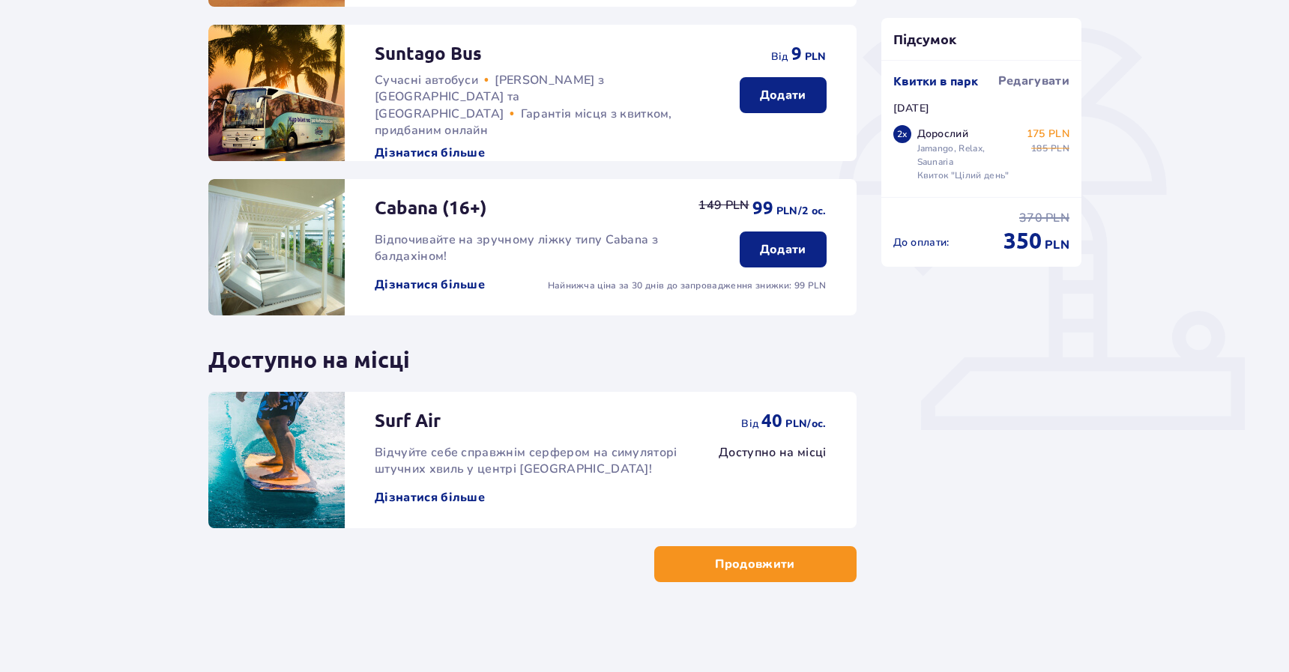
click at [775, 578] on button "Продовжити" at bounding box center [755, 564] width 202 height 36
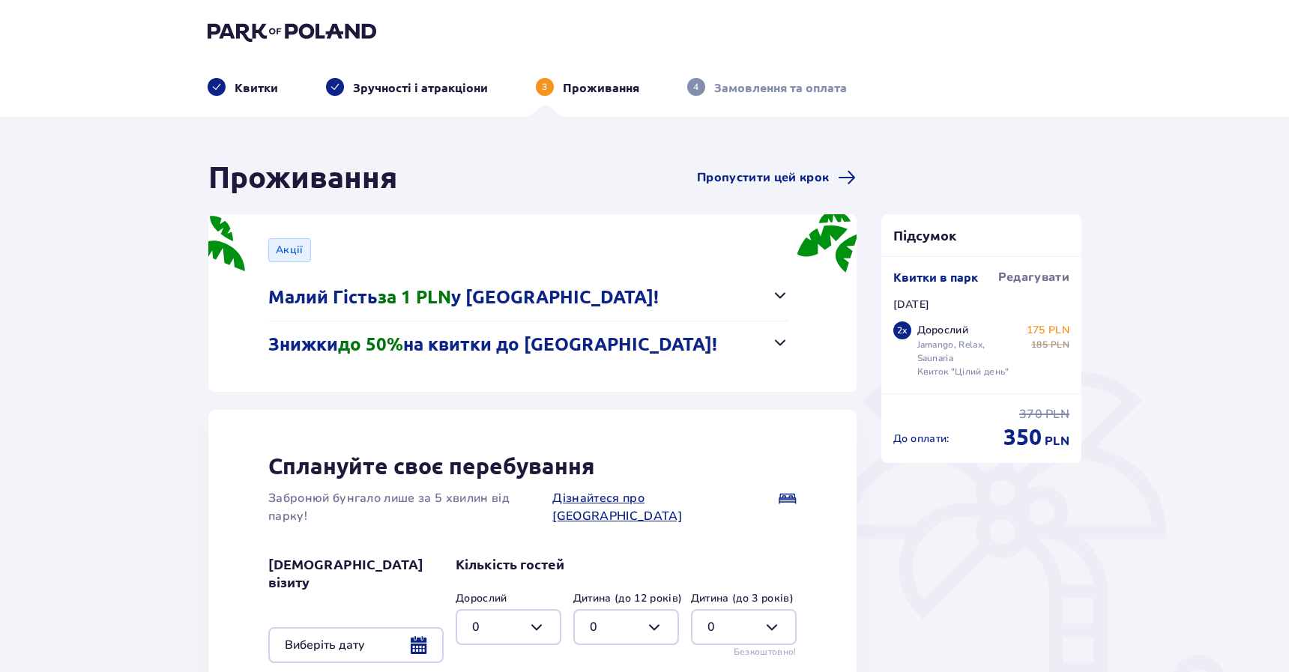
click at [680, 345] on button "Знижки до 50% на квитки до [GEOGRAPHIC_DATA]!" at bounding box center [528, 344] width 521 height 46
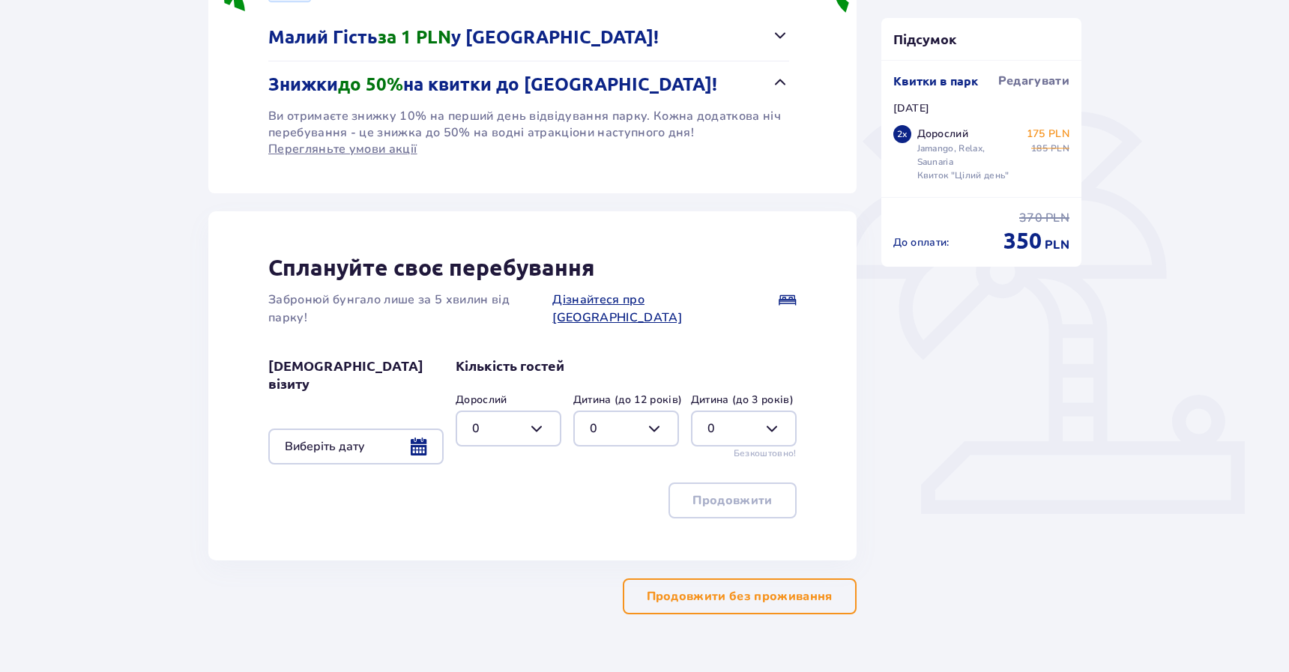
scroll to position [270, 0]
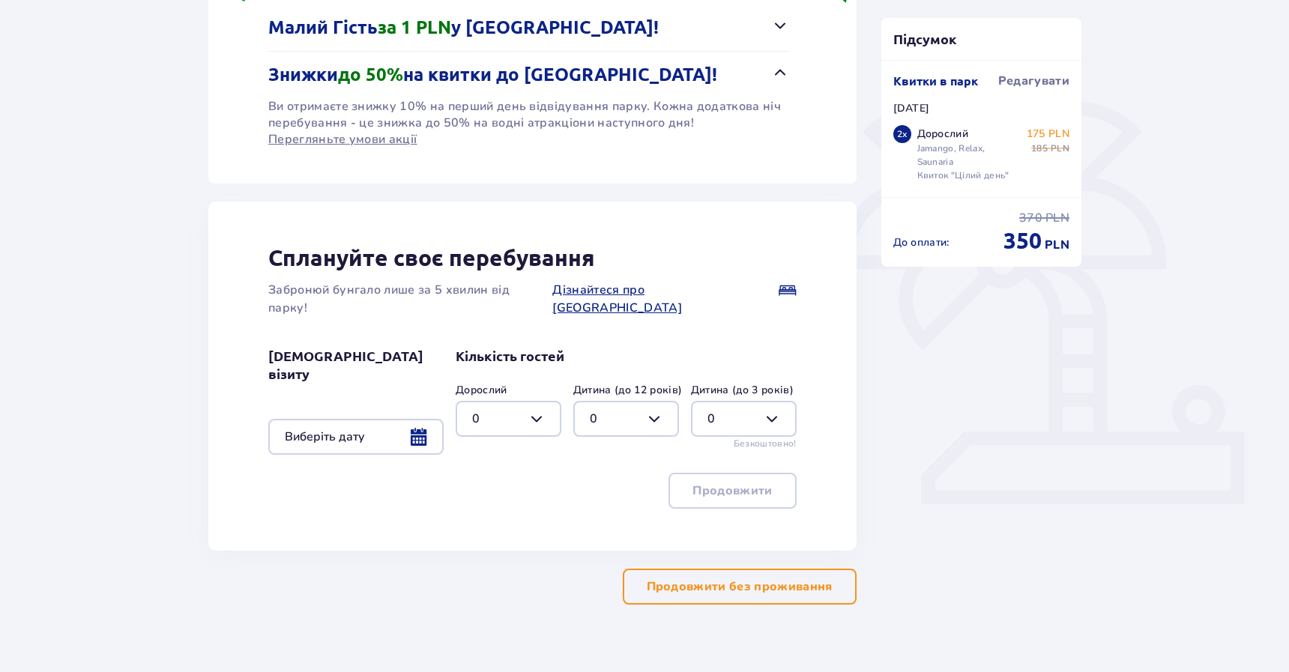
click at [713, 578] on p "Продовжити без проживання" at bounding box center [740, 586] width 186 height 16
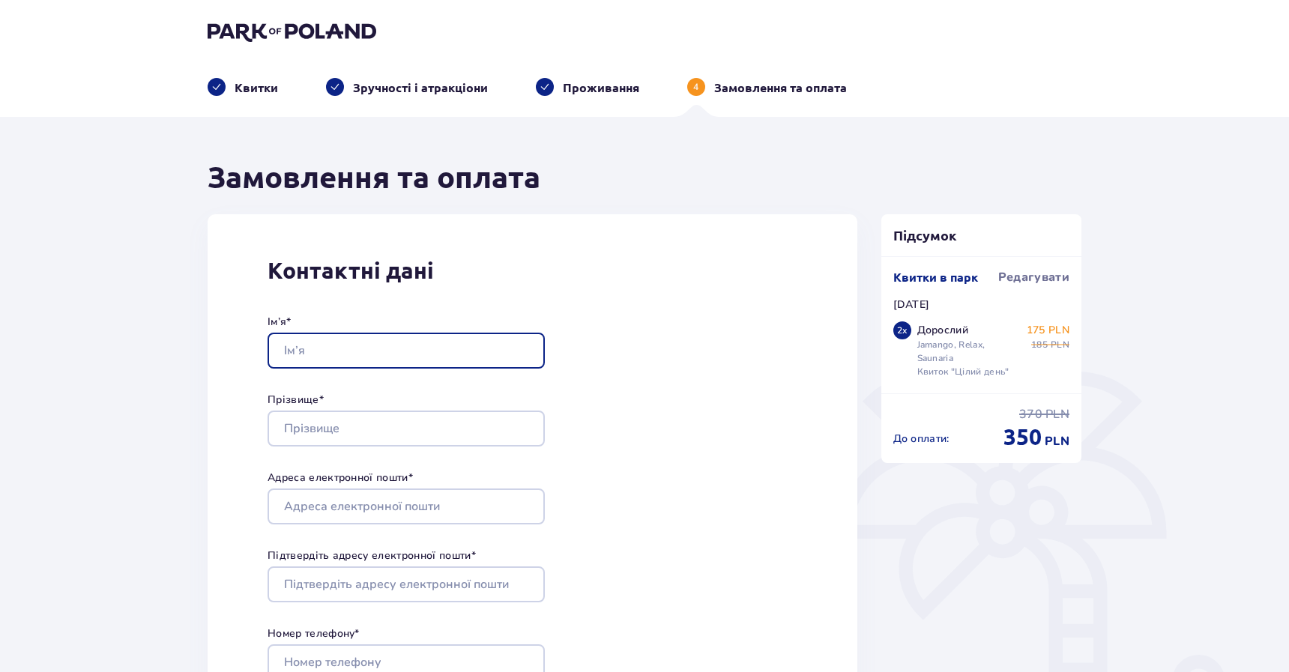
click at [438, 361] on input "Ім’я *" at bounding box center [405, 351] width 277 height 36
type input "[PERSON_NAME]"
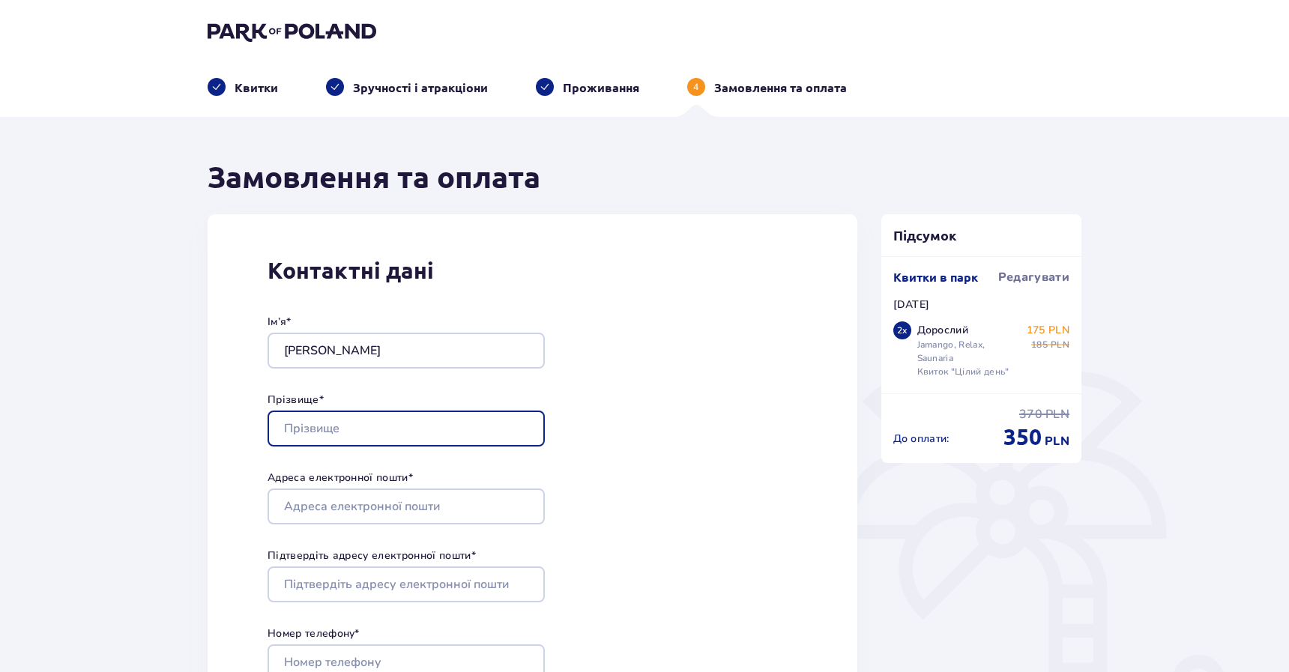
type input "[PERSON_NAME]"
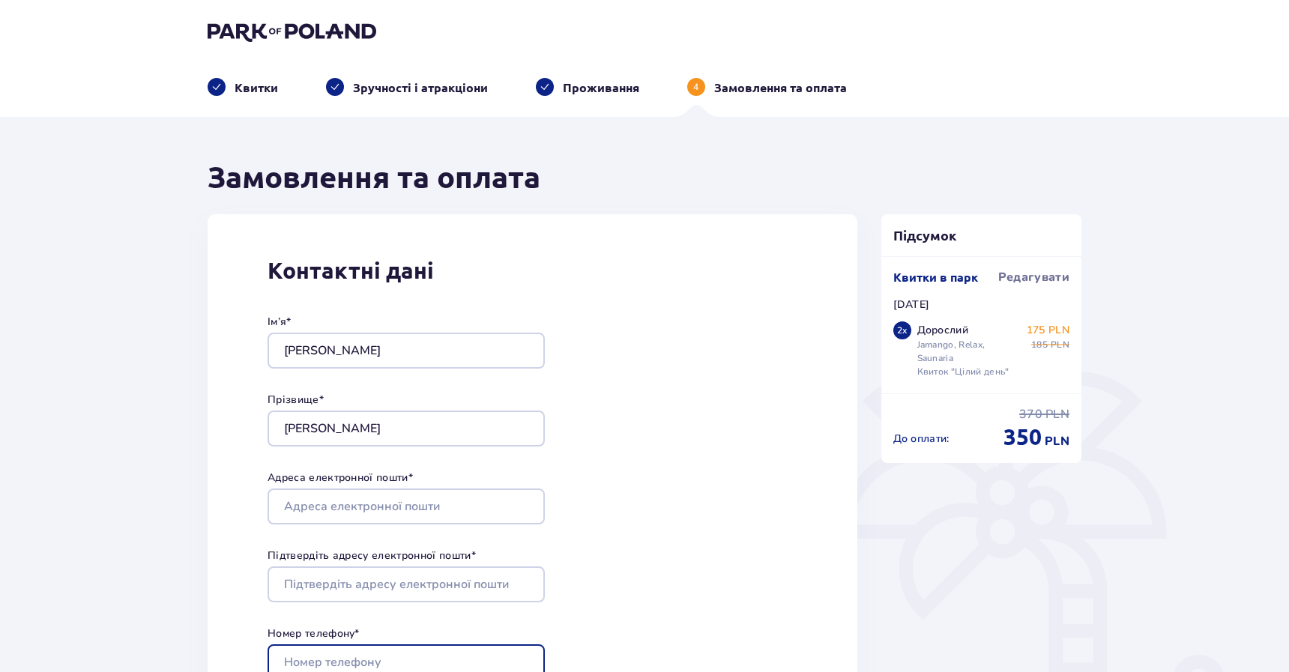
type input "29426239"
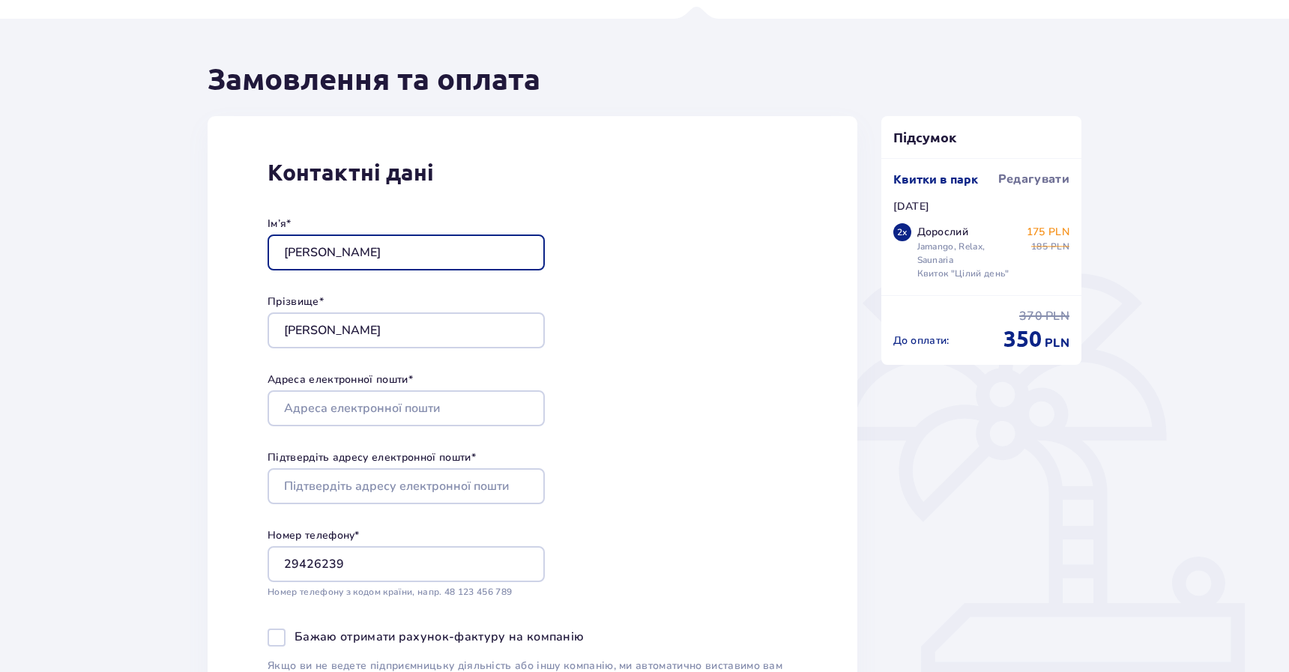
scroll to position [199, 0]
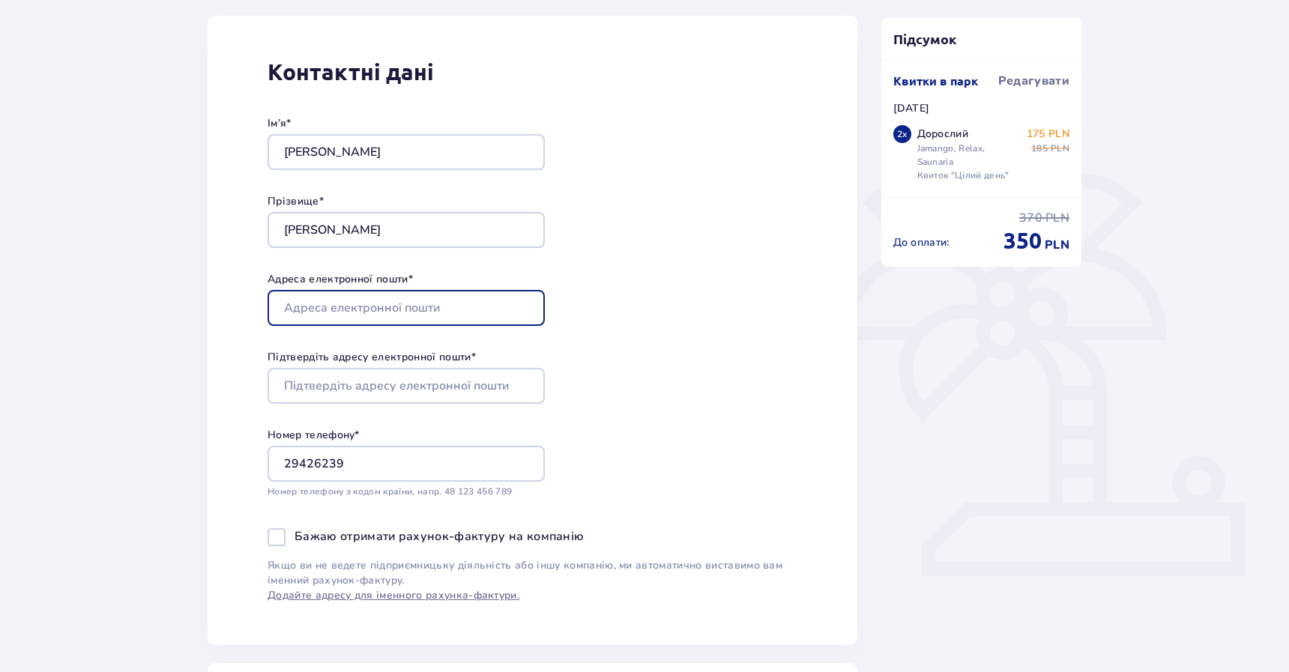
click at [426, 313] on input "Адреса електронної пошти *" at bounding box center [405, 308] width 277 height 36
type input "[EMAIL_ADDRESS][DOMAIN_NAME]"
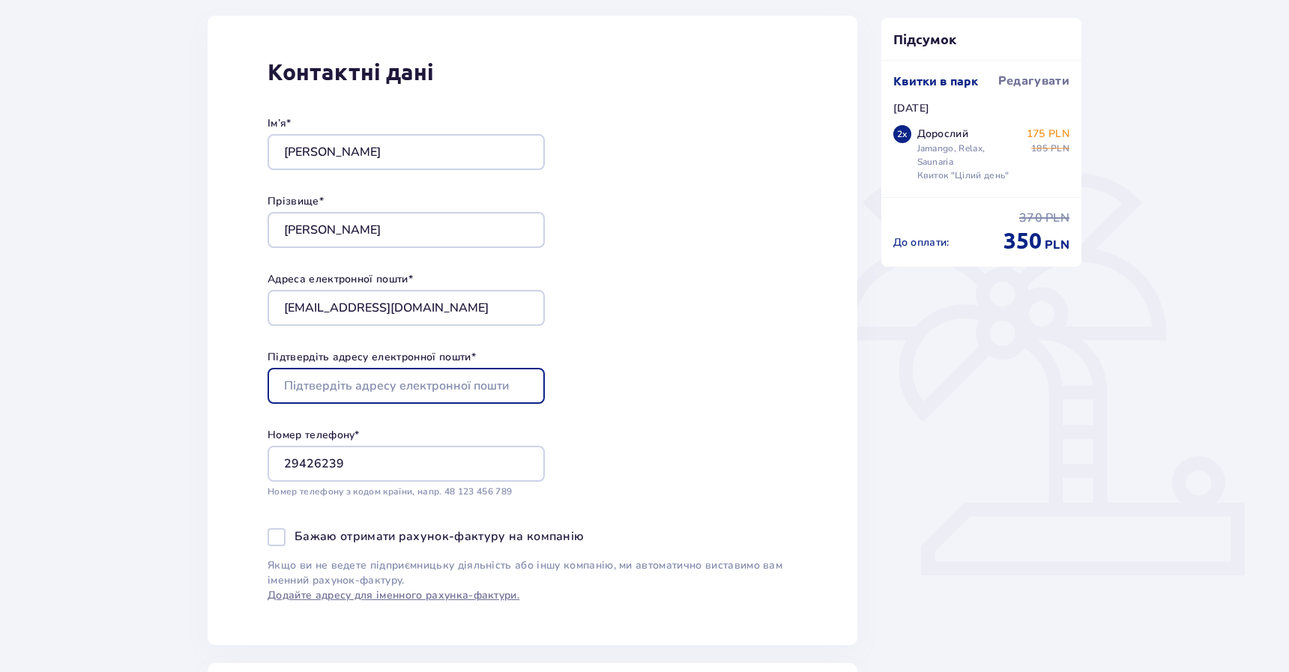
click at [404, 384] on input "Підтвердіть адресу електронної пошти *" at bounding box center [405, 386] width 277 height 36
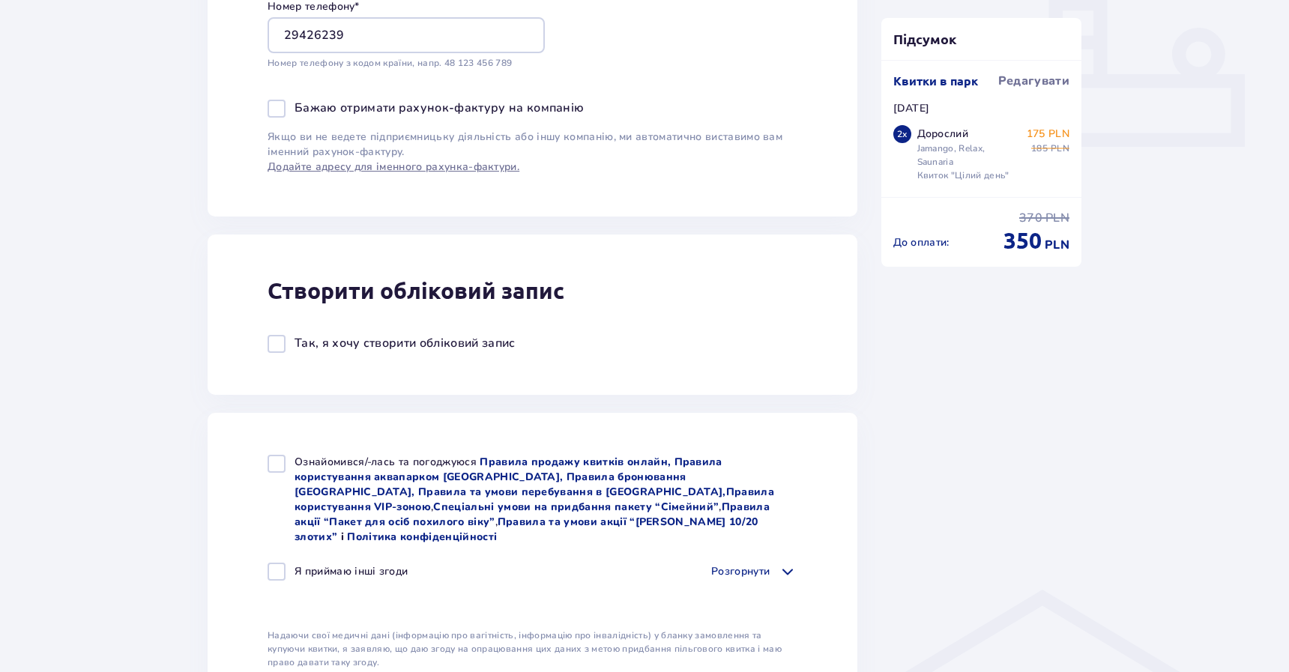
scroll to position [653, 0]
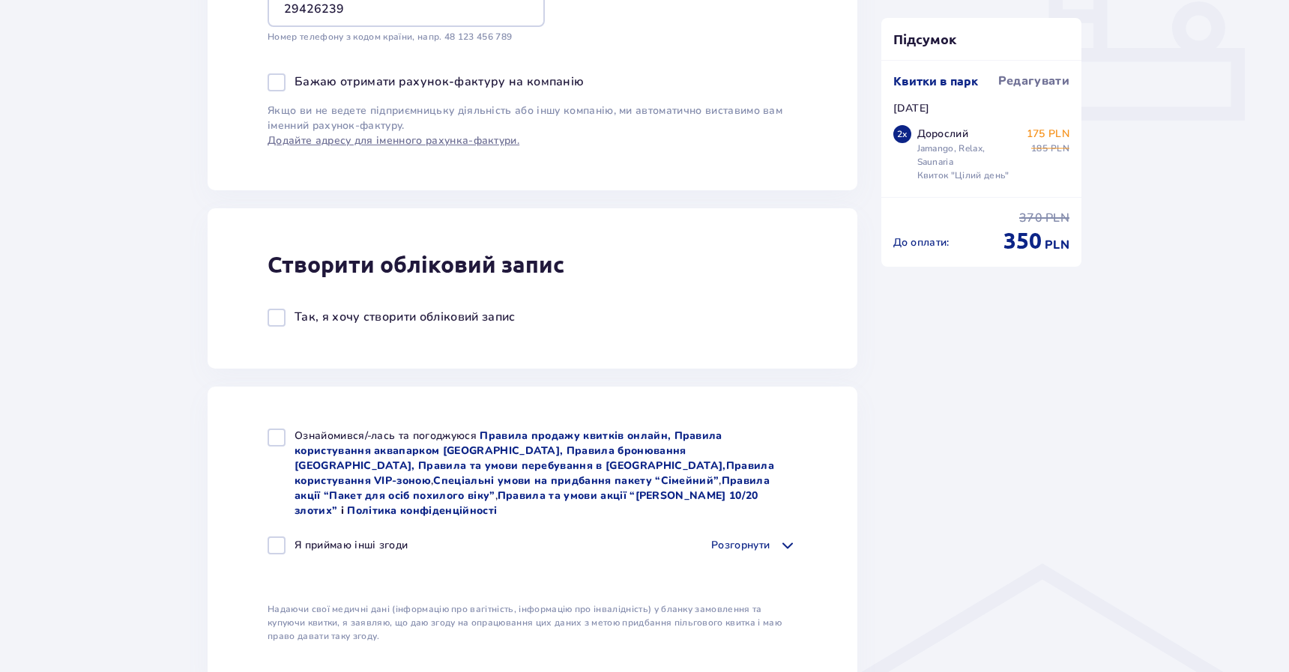
type input "[EMAIL_ADDRESS][DOMAIN_NAME]"
click at [267, 319] on div at bounding box center [276, 318] width 18 height 18
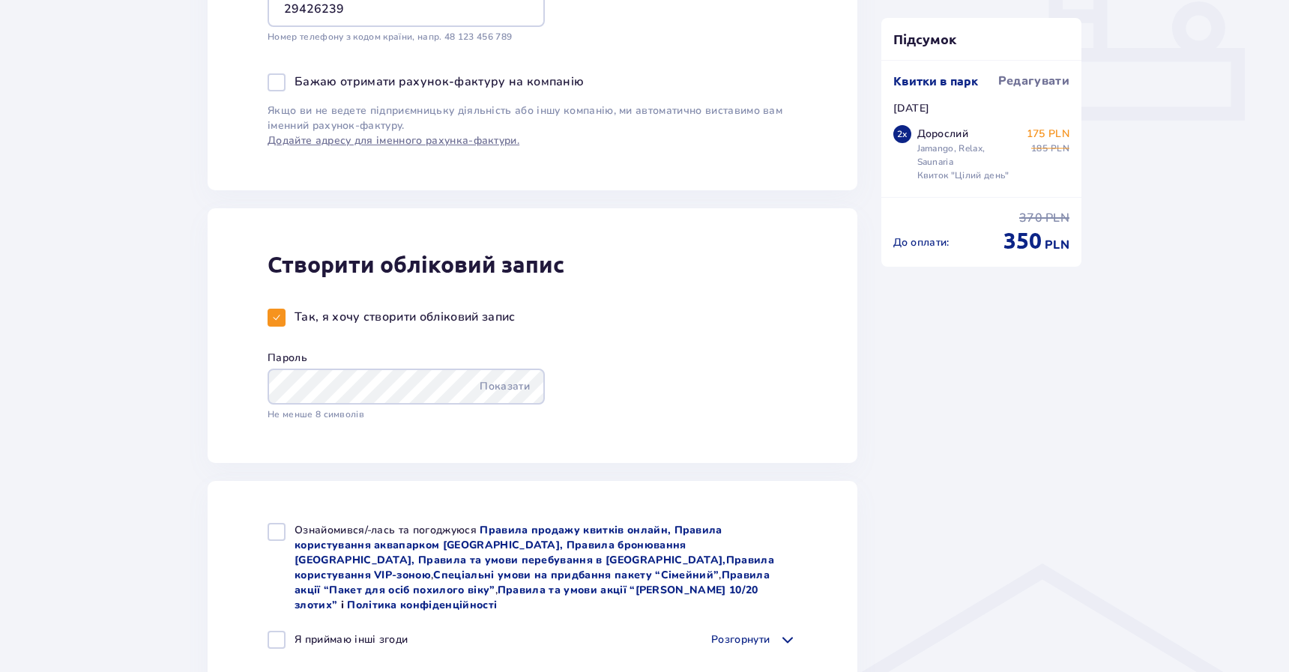
click at [273, 314] on span at bounding box center [276, 317] width 9 height 9
checkbox input "false"
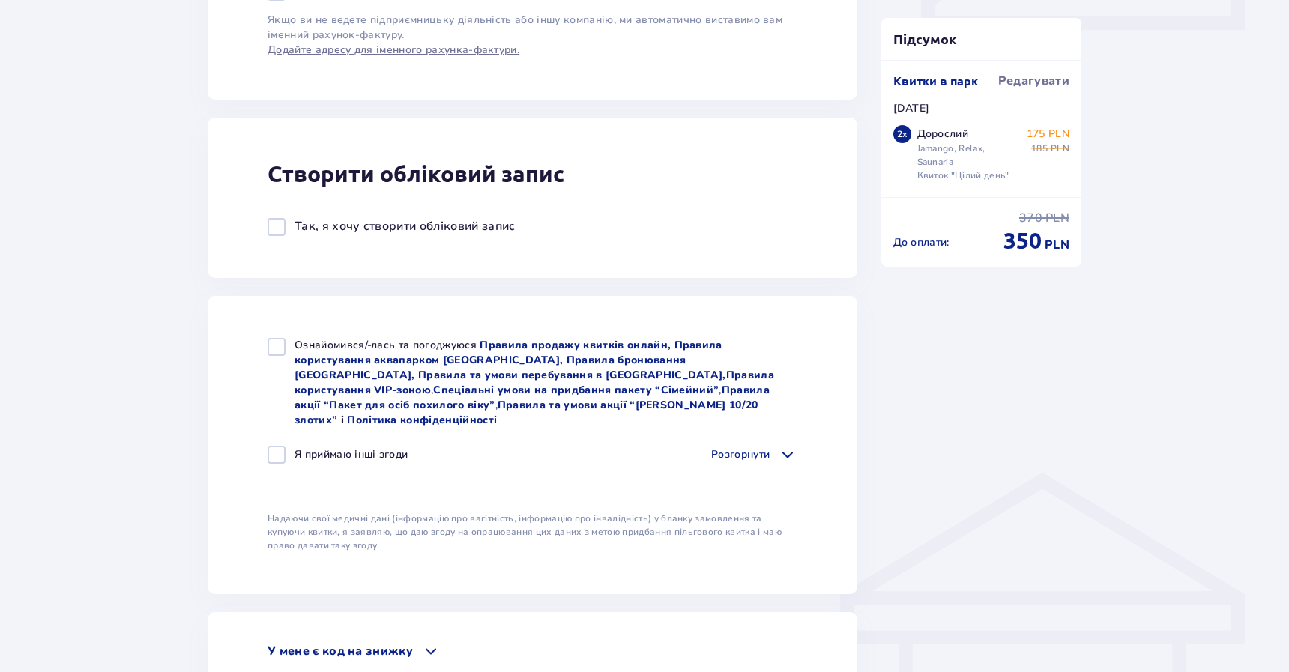
scroll to position [788, 0]
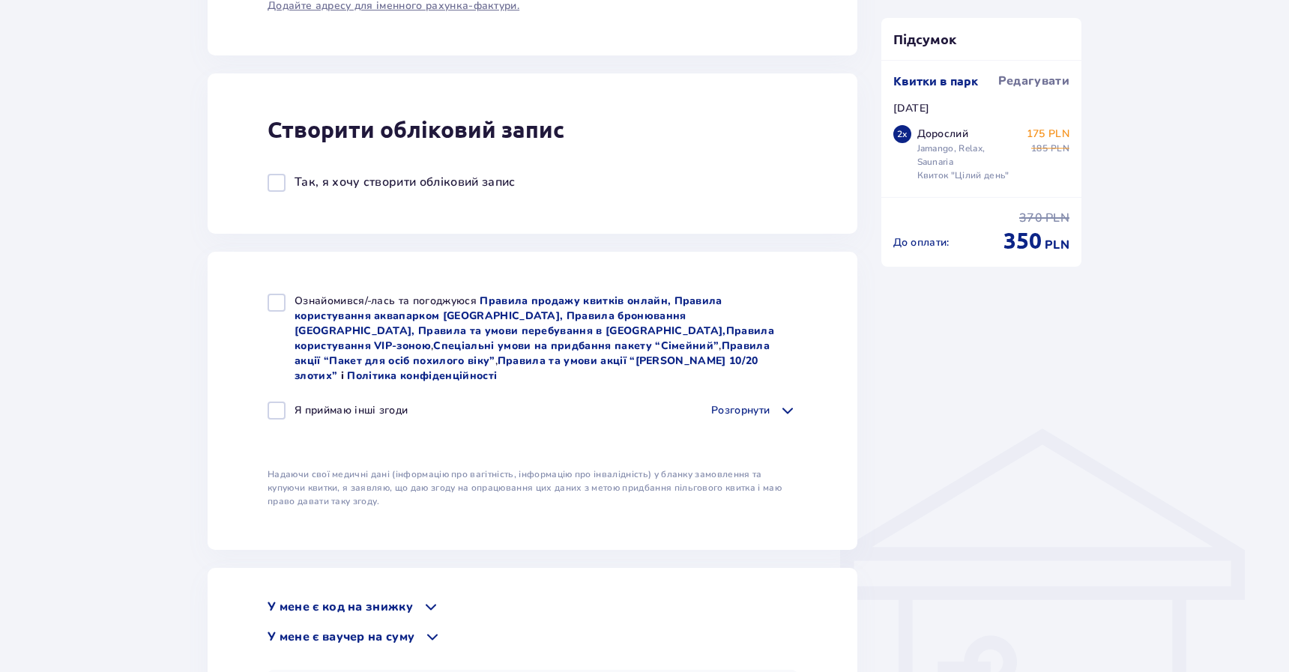
click at [277, 295] on div at bounding box center [276, 303] width 18 height 18
checkbox input "true"
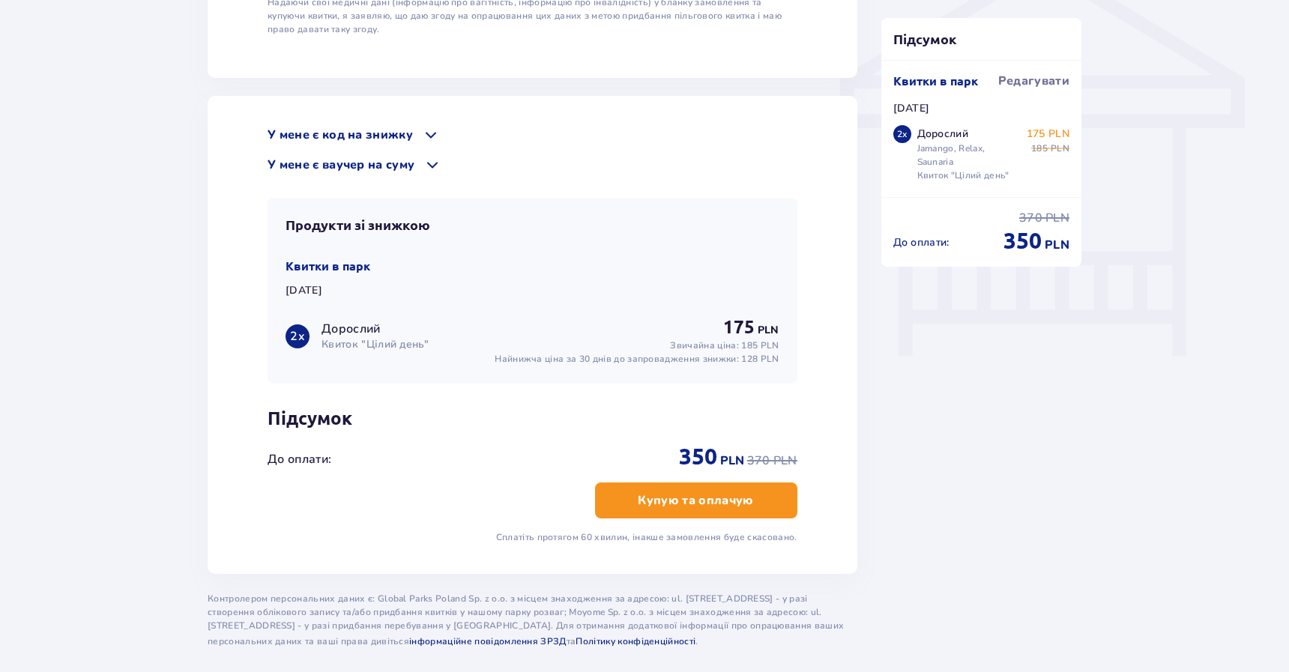
scroll to position [1262, 0]
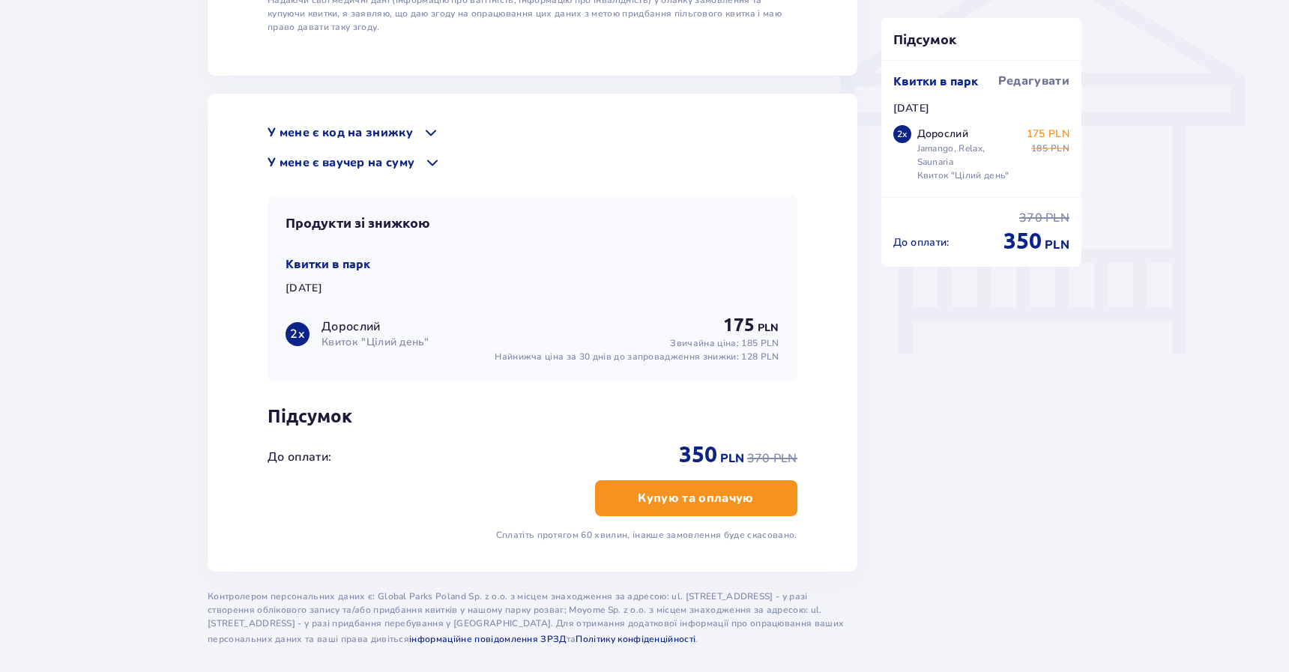
click at [717, 490] on p "Купую та оплачую" at bounding box center [695, 498] width 115 height 16
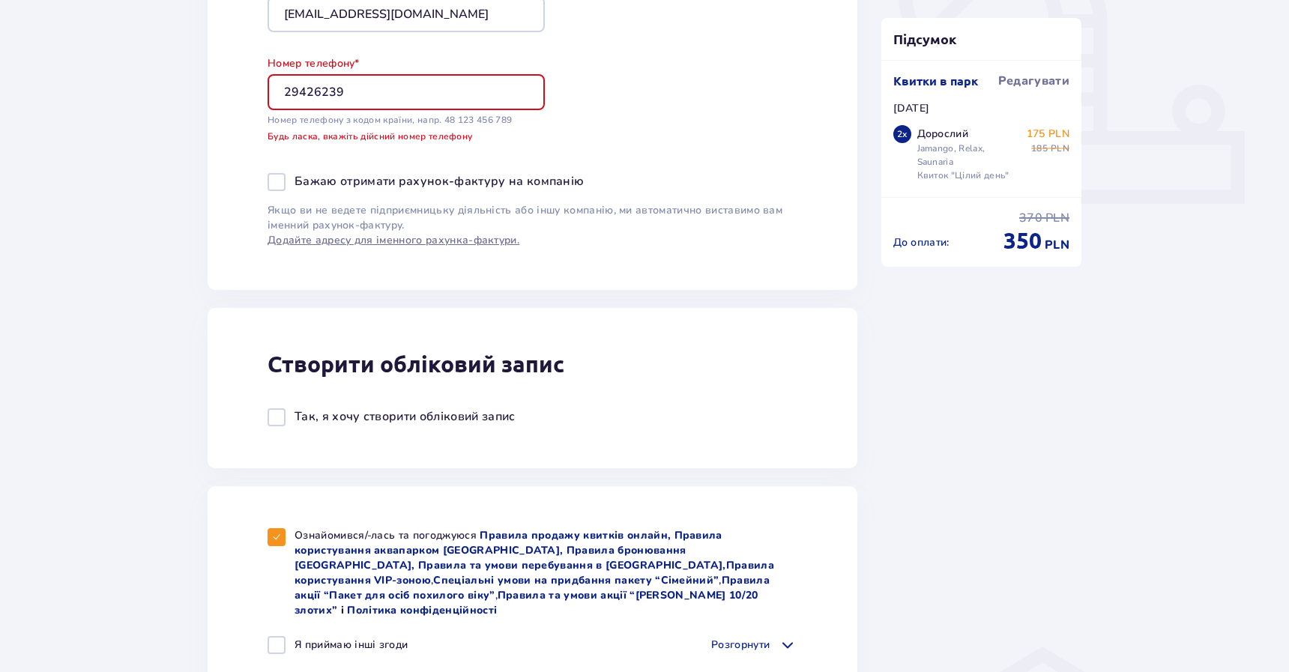
scroll to position [569, 0]
click at [360, 90] on input "29426239" at bounding box center [405, 93] width 277 height 36
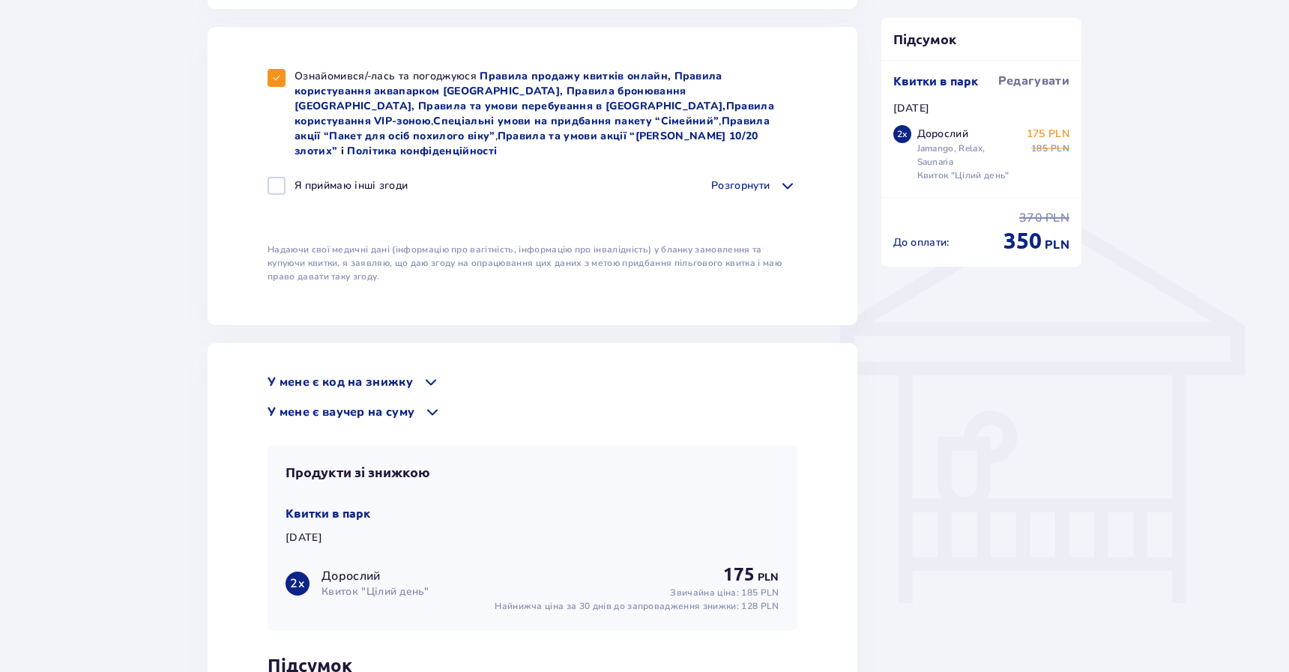
scroll to position [1312, 0]
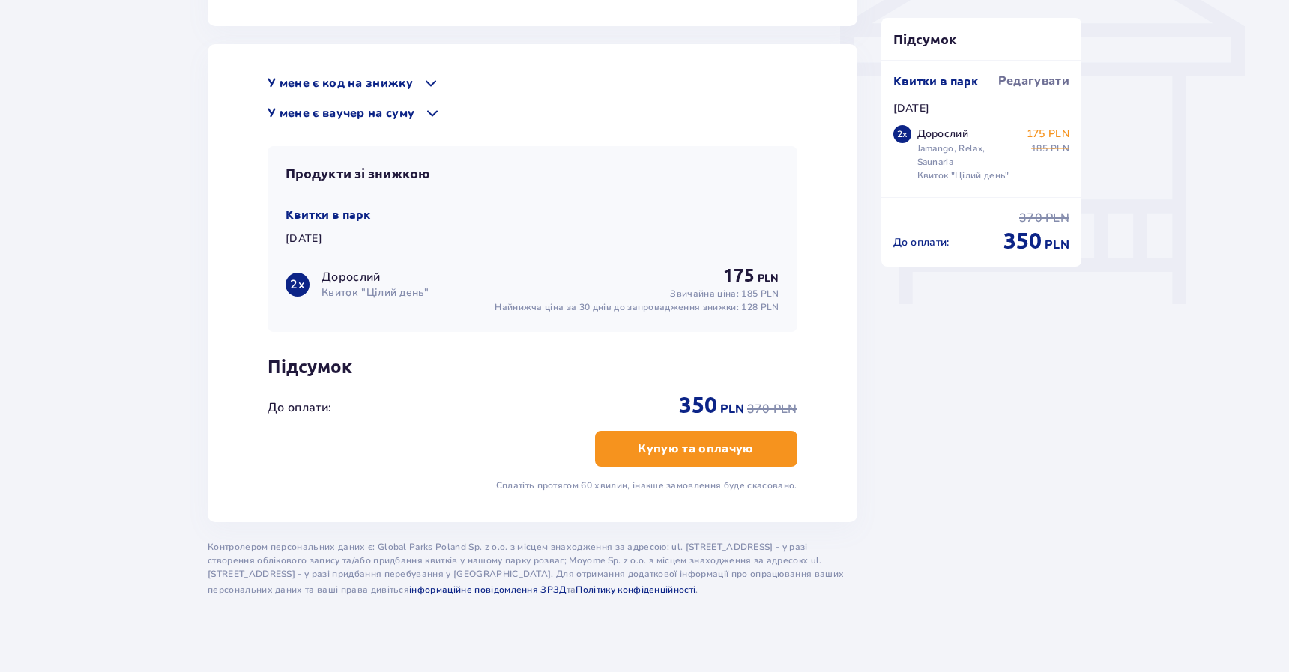
type input "[PHONE_NUMBER]"
click at [615, 431] on button "Купую та оплачую" at bounding box center [696, 449] width 202 height 36
